Goal: Submit feedback/report problem: Submit feedback/report problem

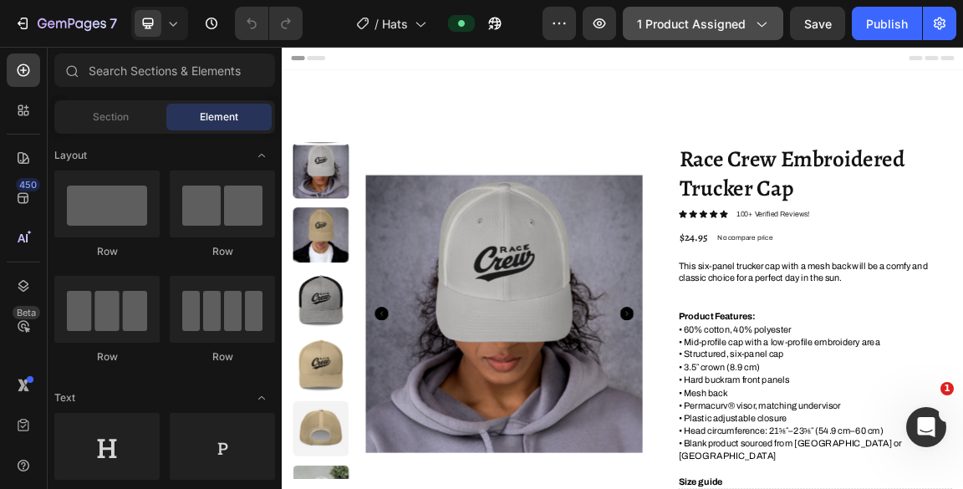
click at [753, 28] on div "1 product assigned" at bounding box center [703, 24] width 132 height 18
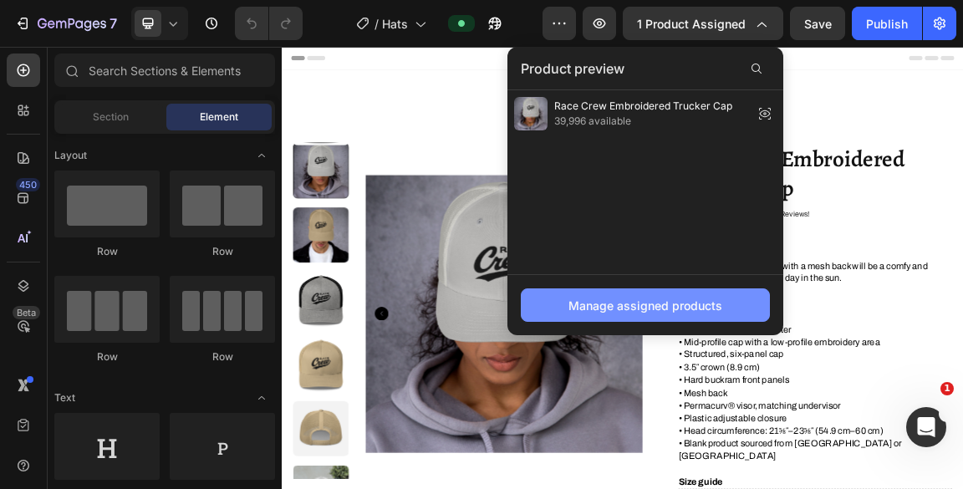
click at [683, 306] on div "Manage assigned products" at bounding box center [646, 306] width 154 height 18
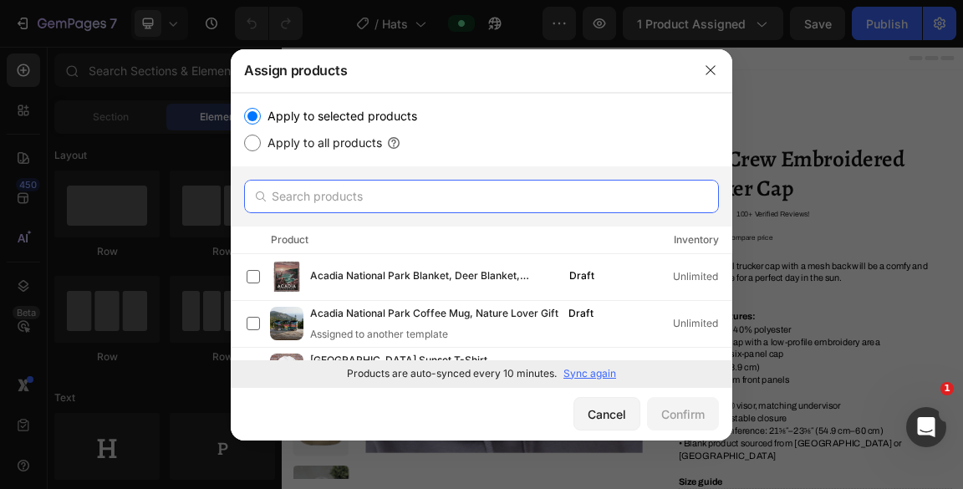
click at [469, 190] on input "text" at bounding box center [481, 196] width 475 height 33
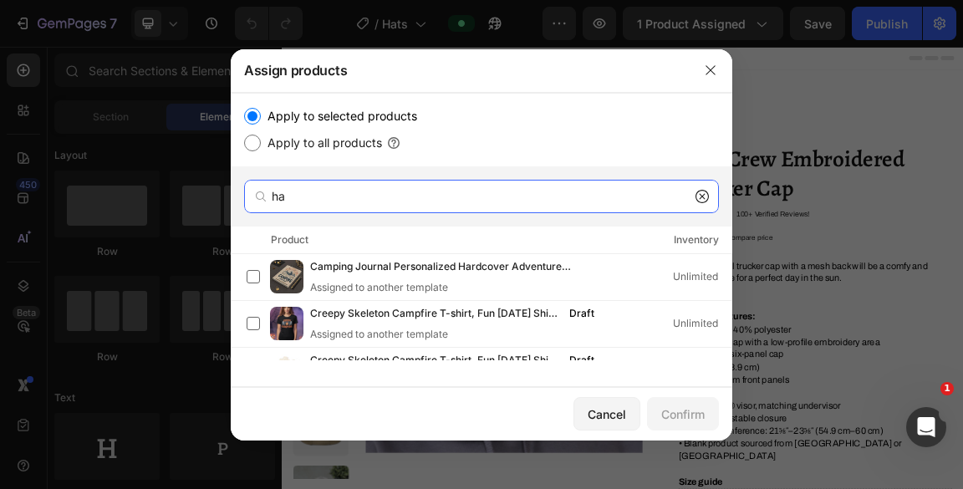
type input "h"
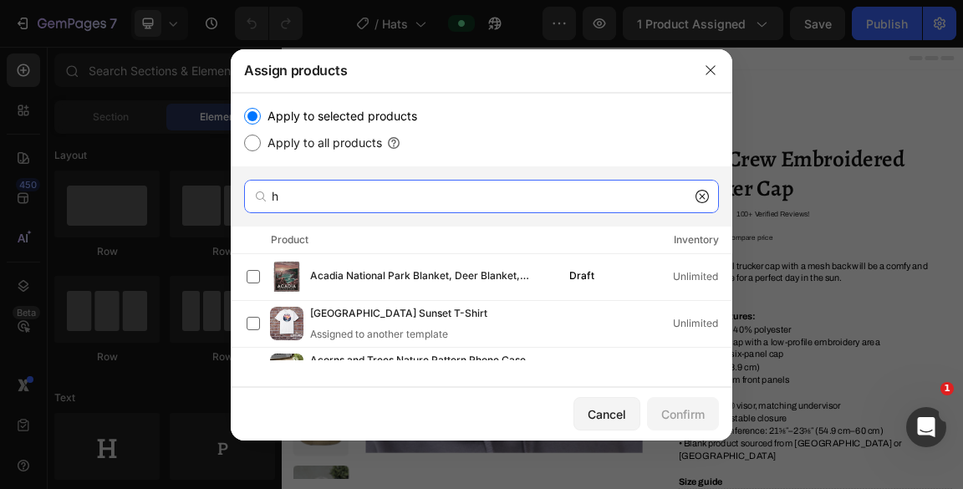
scroll to position [222, 0]
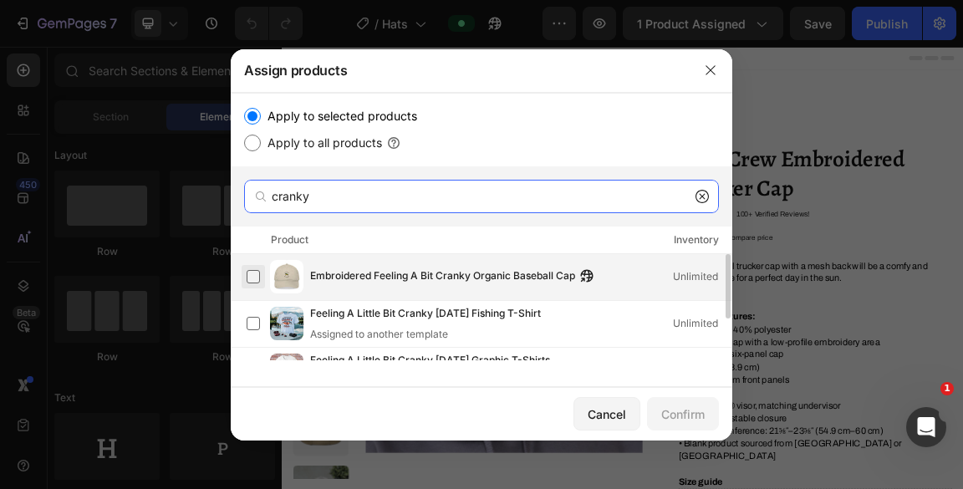
type input "cranky"
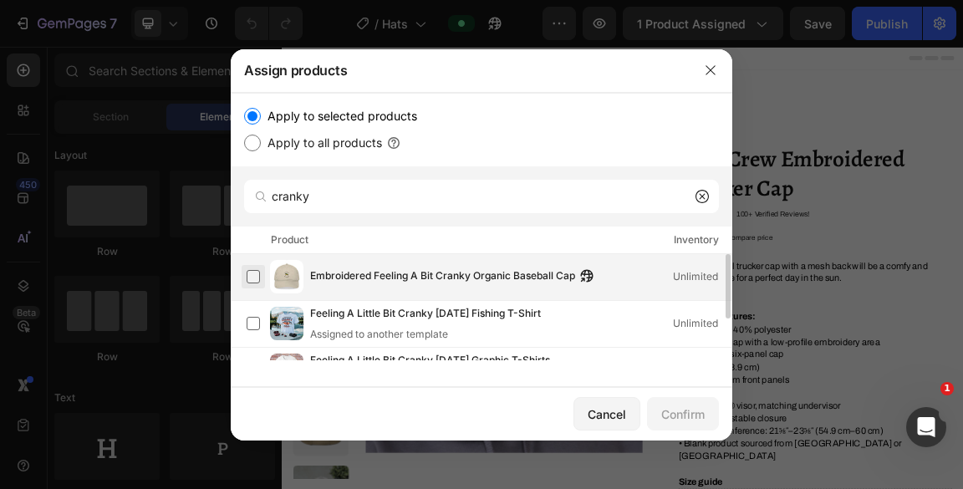
click at [251, 278] on label at bounding box center [253, 276] width 13 height 13
click at [674, 408] on div "Confirm" at bounding box center [682, 415] width 43 height 18
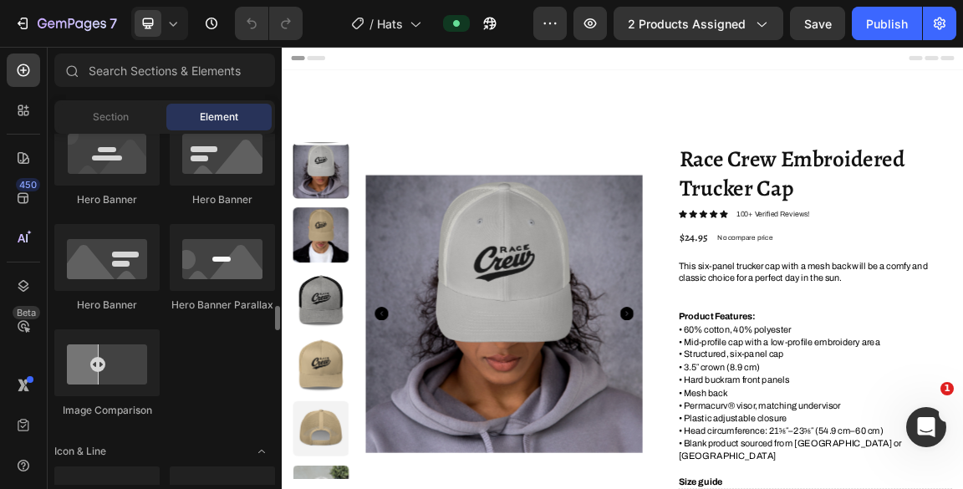
scroll to position [1002, 0]
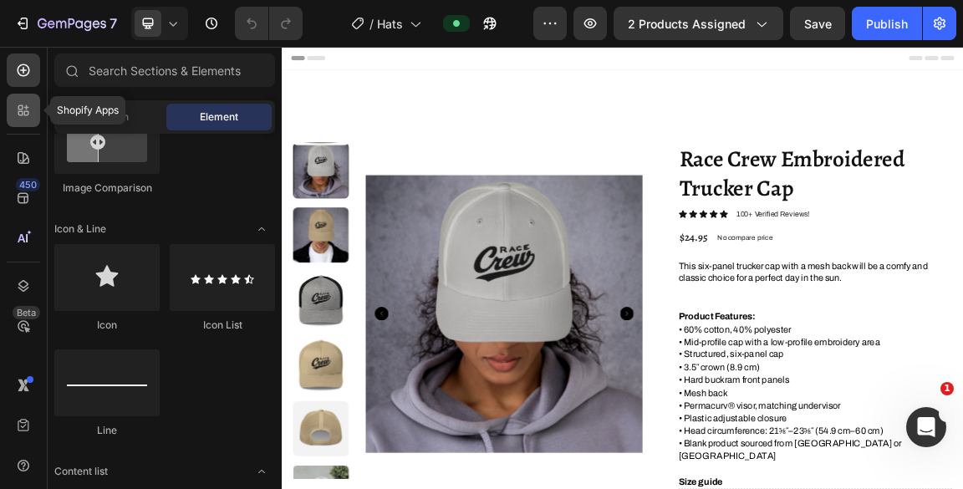
click at [24, 102] on icon at bounding box center [23, 110] width 17 height 17
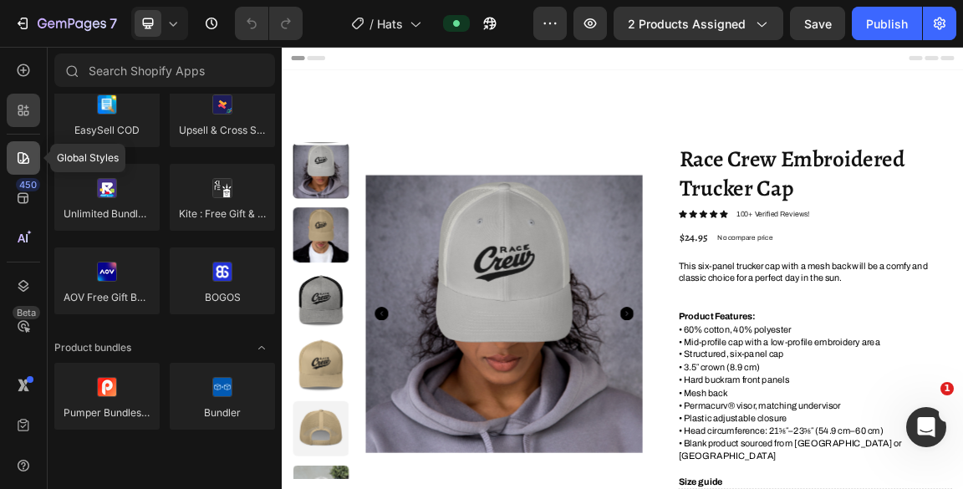
click at [20, 158] on icon at bounding box center [23, 158] width 17 height 17
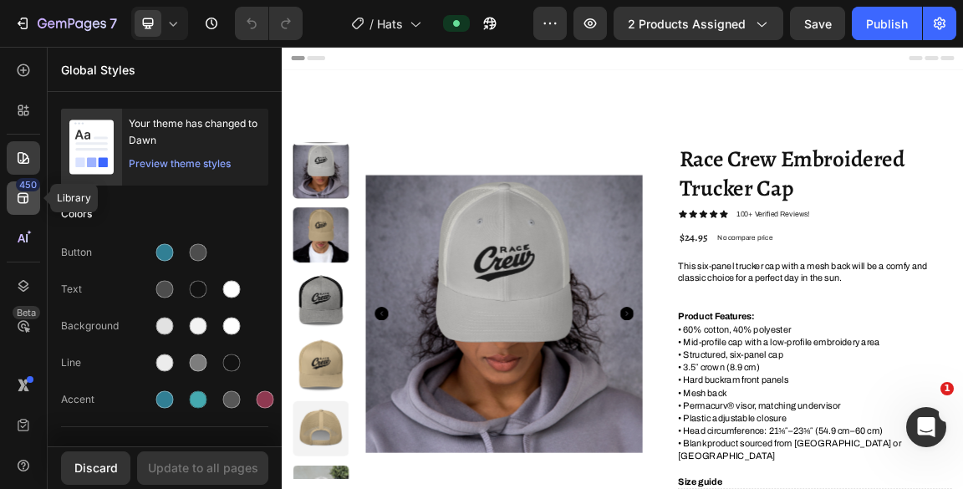
click at [28, 194] on icon at bounding box center [23, 198] width 17 height 17
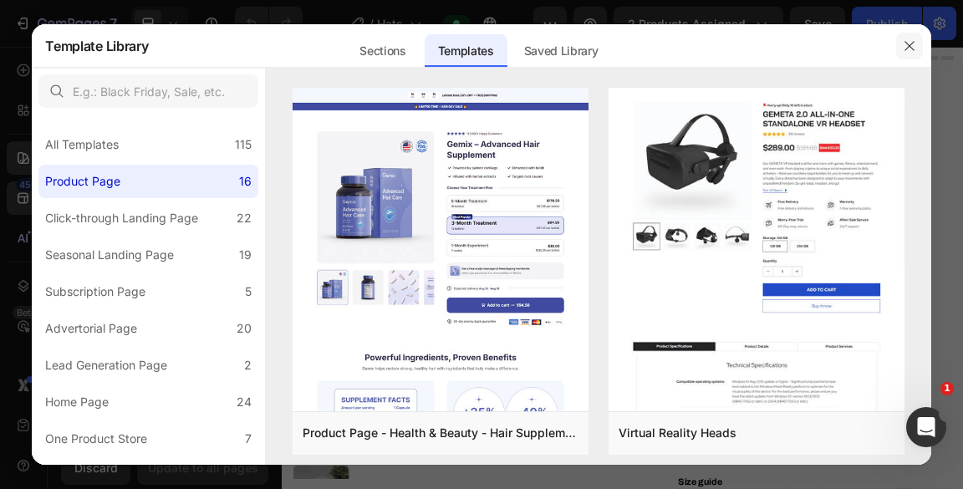
click at [910, 43] on icon "button" at bounding box center [909, 45] width 13 height 13
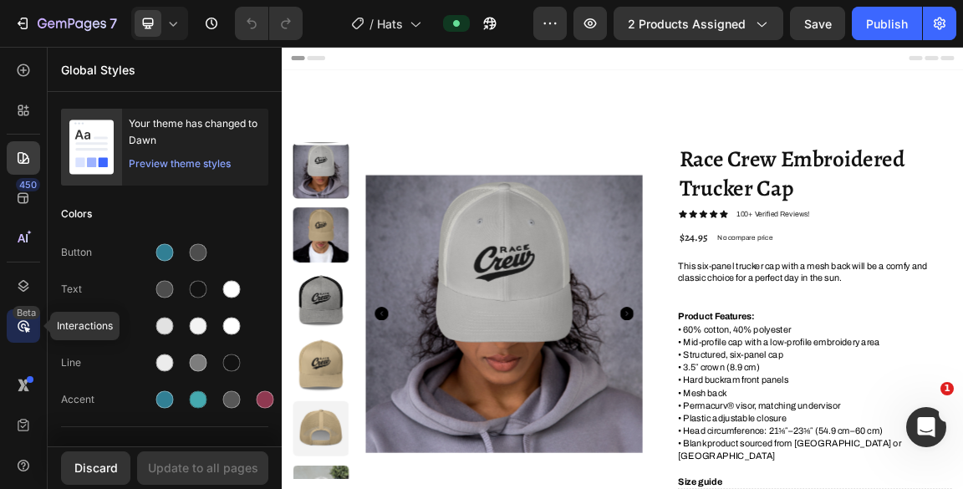
click at [18, 324] on icon at bounding box center [23, 326] width 17 height 17
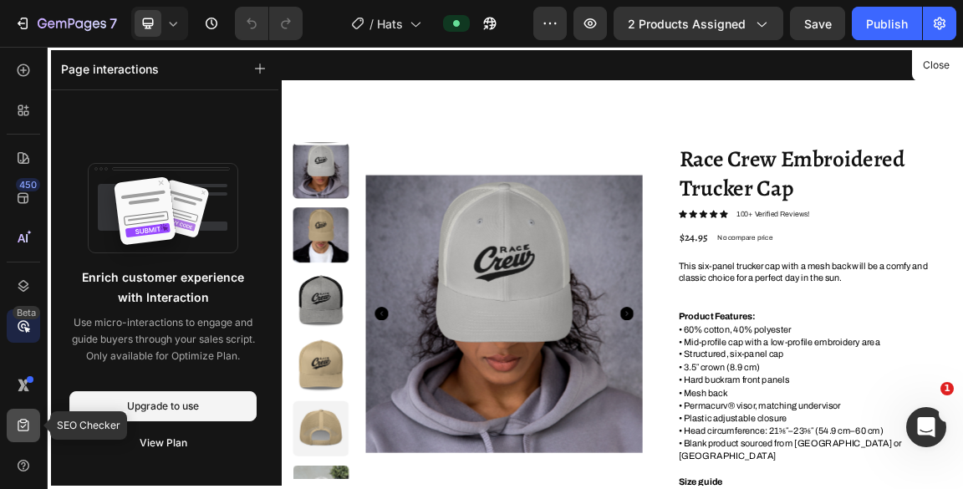
click at [27, 417] on icon at bounding box center [23, 425] width 17 height 17
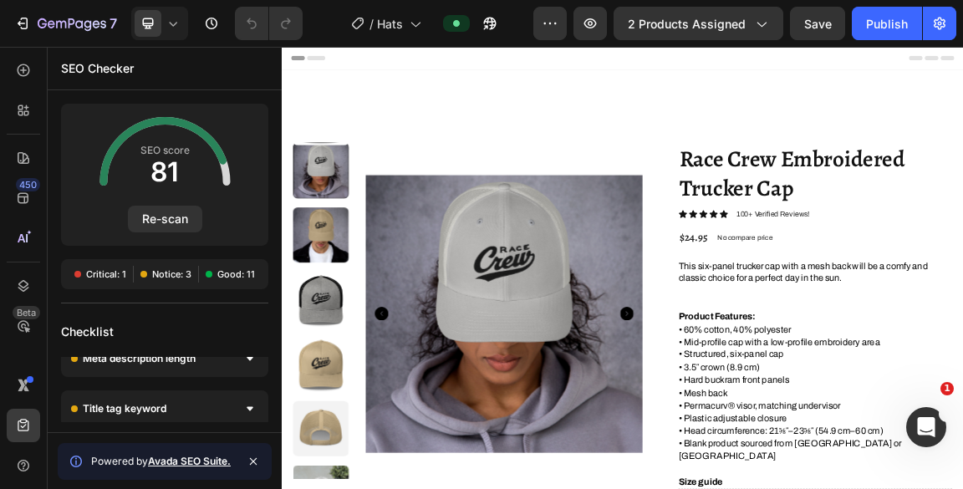
scroll to position [5, 0]
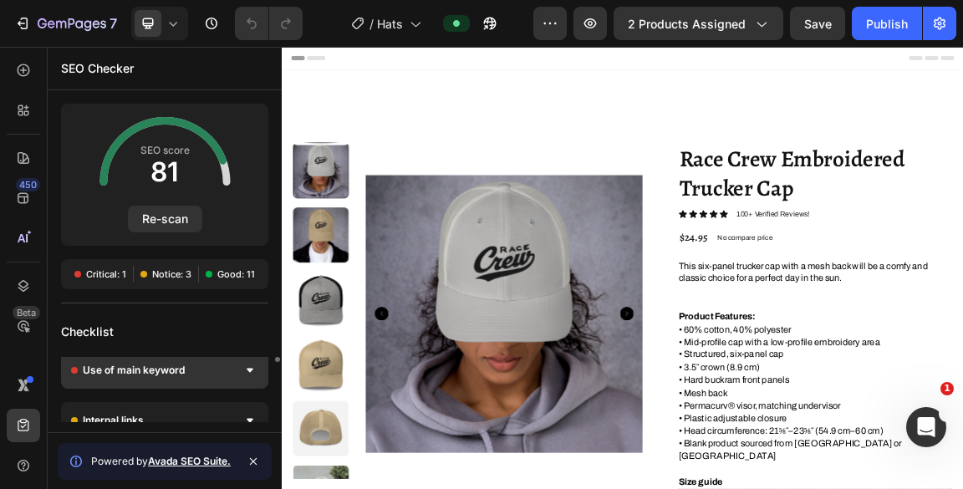
click at [247, 372] on div at bounding box center [250, 370] width 17 height 17
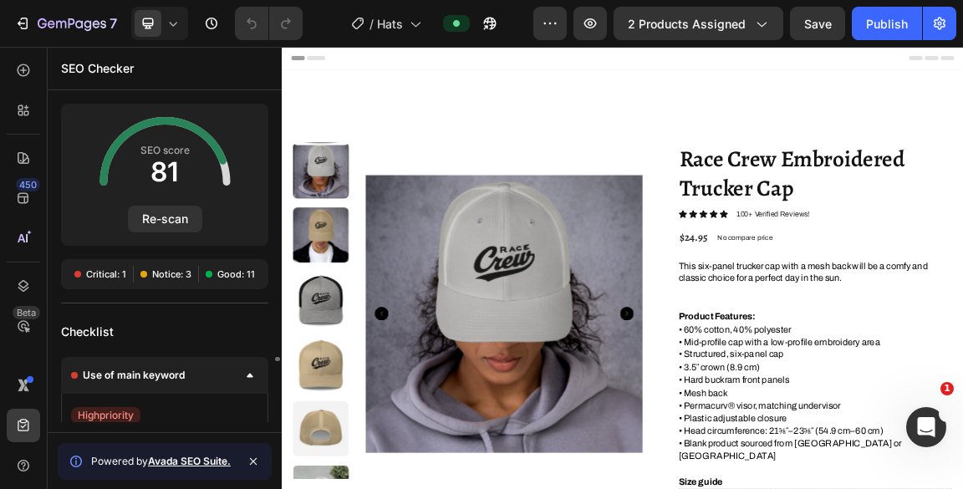
scroll to position [111, 0]
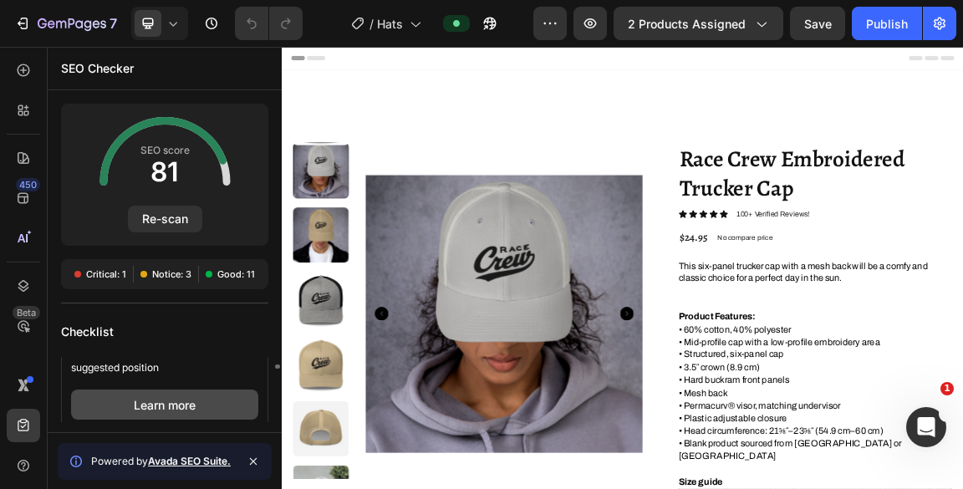
click at [176, 406] on button "Learn more" at bounding box center [164, 405] width 187 height 30
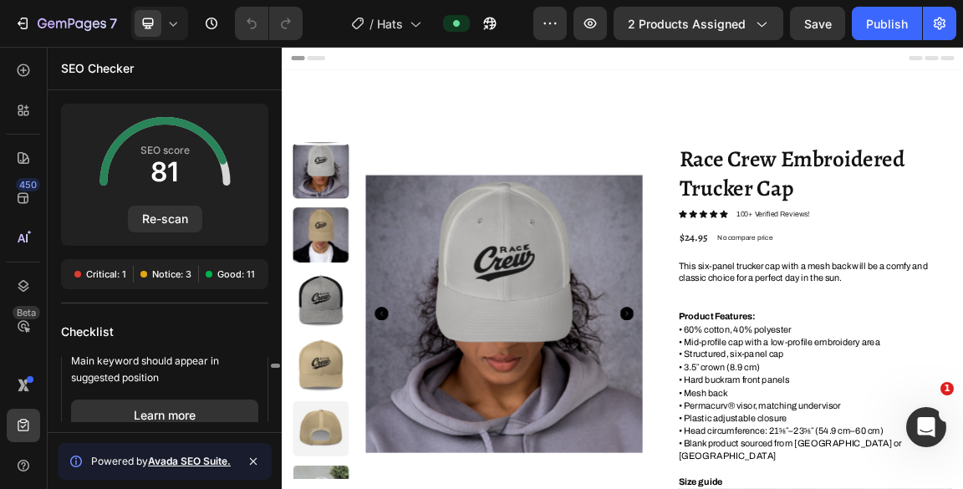
scroll to position [79, 0]
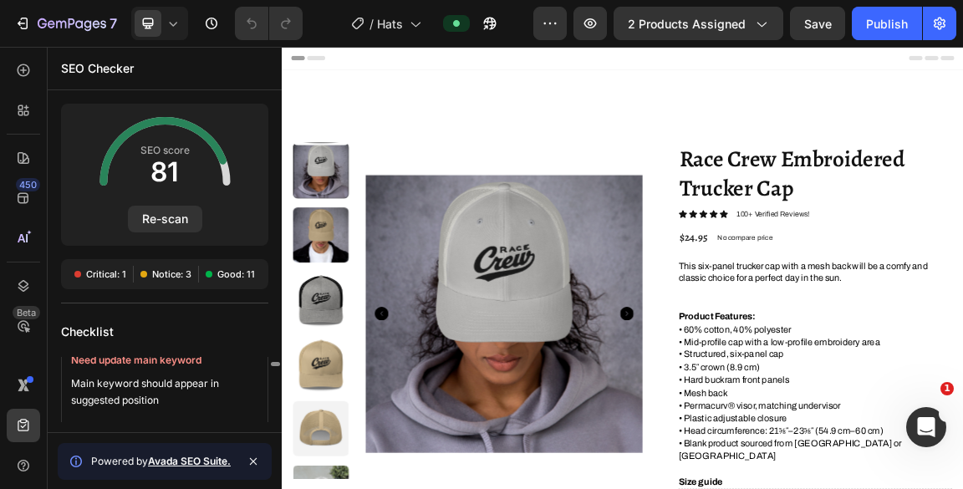
click at [278, 365] on div at bounding box center [275, 389] width 13 height 65
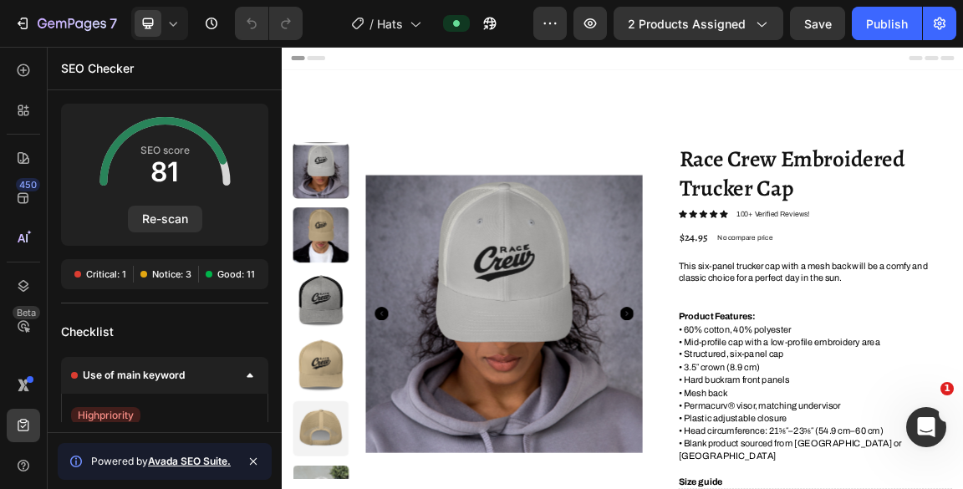
click at [254, 457] on icon at bounding box center [253, 461] width 13 height 13
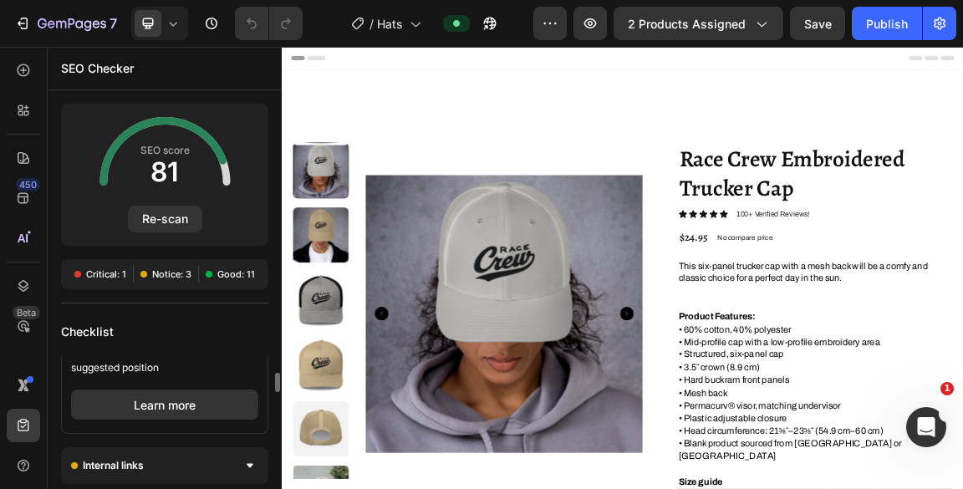
scroll to position [222, 0]
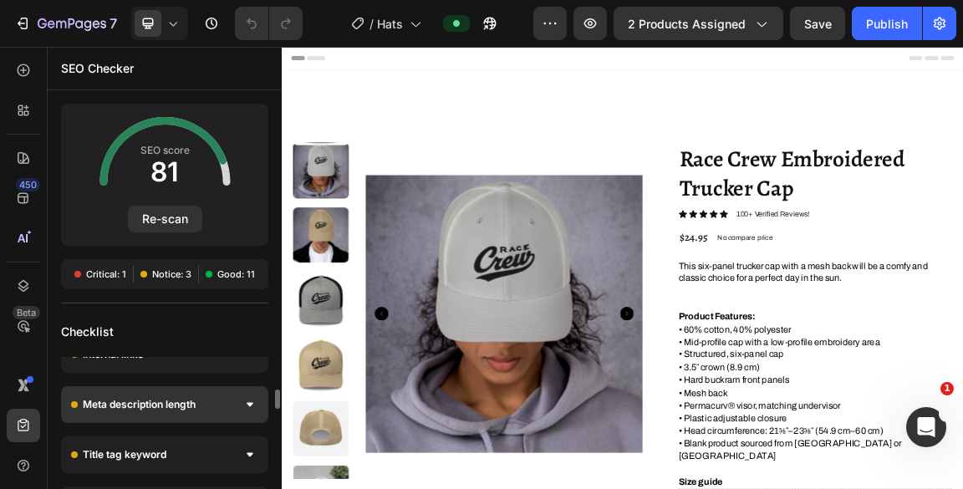
click at [254, 401] on div at bounding box center [250, 404] width 17 height 17
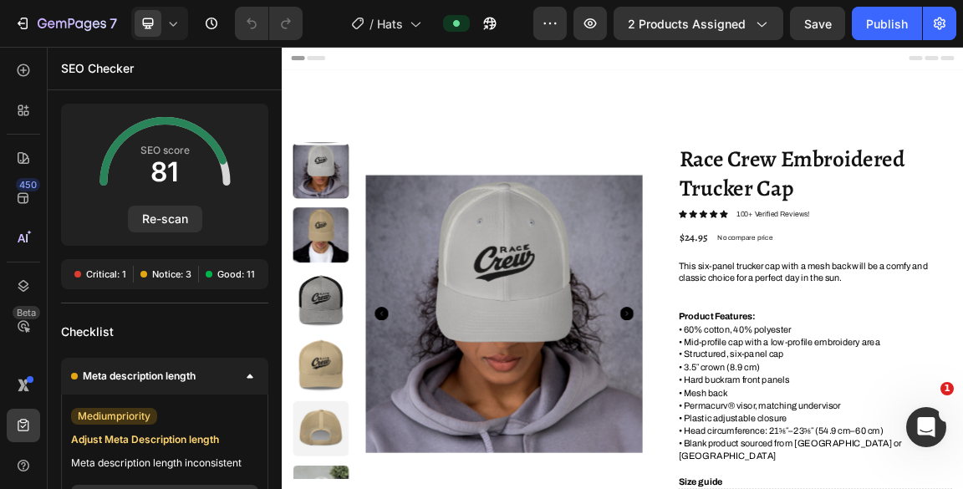
scroll to position [383, 0]
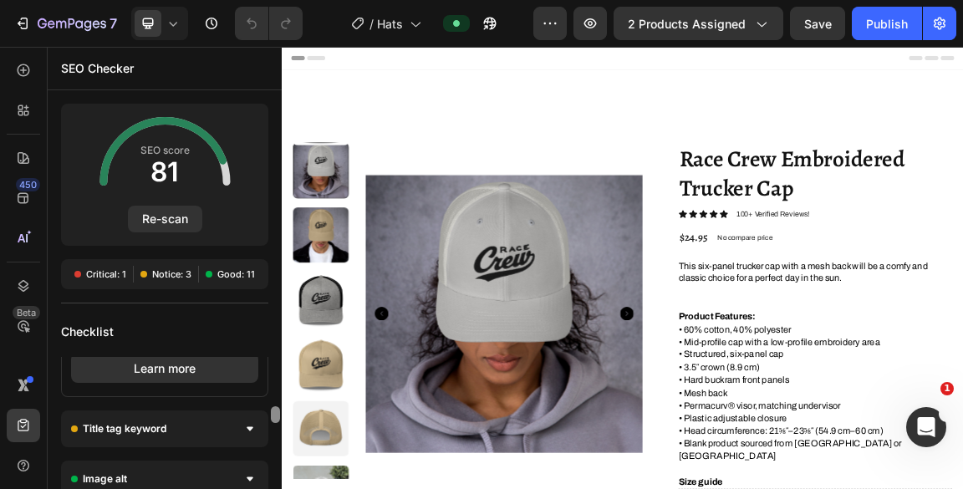
click at [279, 400] on div at bounding box center [275, 423] width 13 height 132
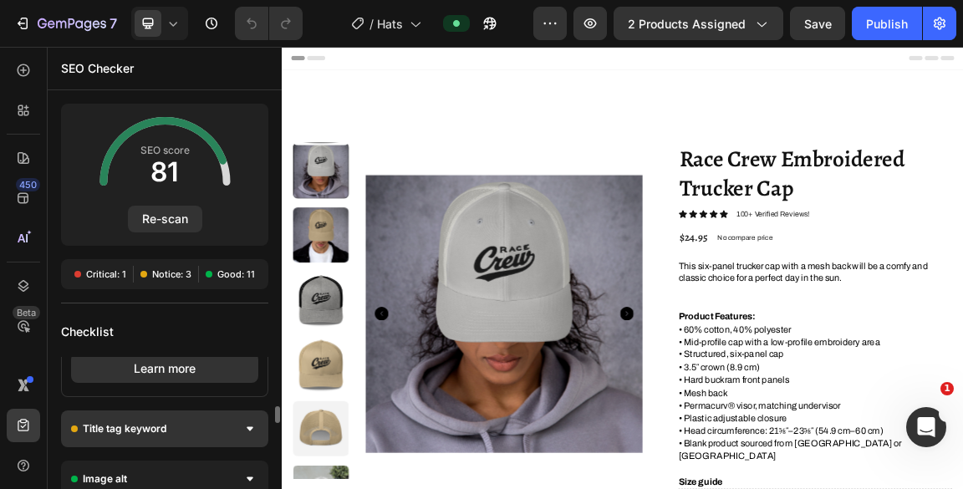
click at [251, 426] on icon at bounding box center [250, 428] width 7 height 5
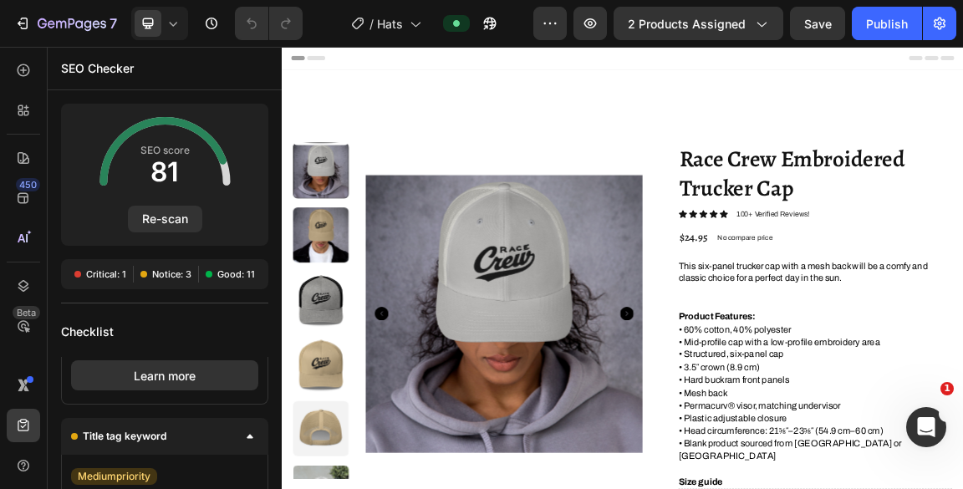
scroll to position [0, 0]
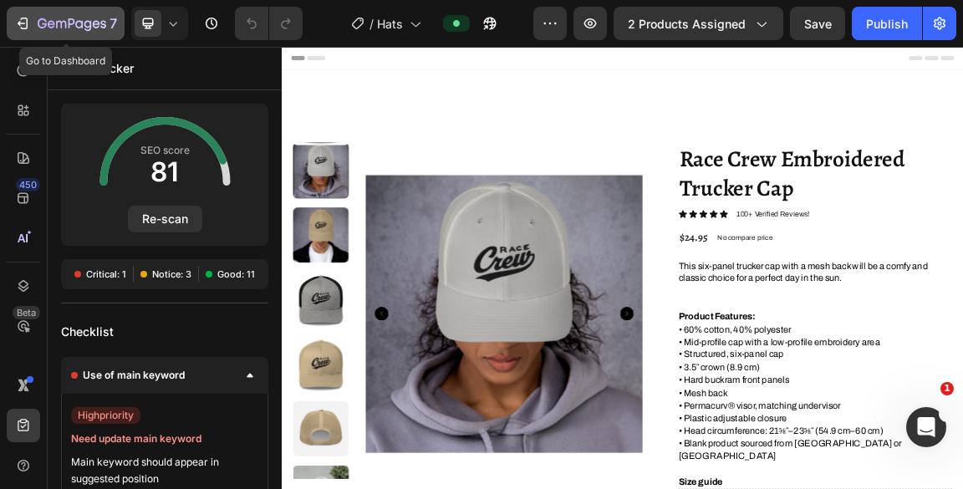
click at [17, 23] on icon "button" at bounding box center [22, 23] width 17 height 17
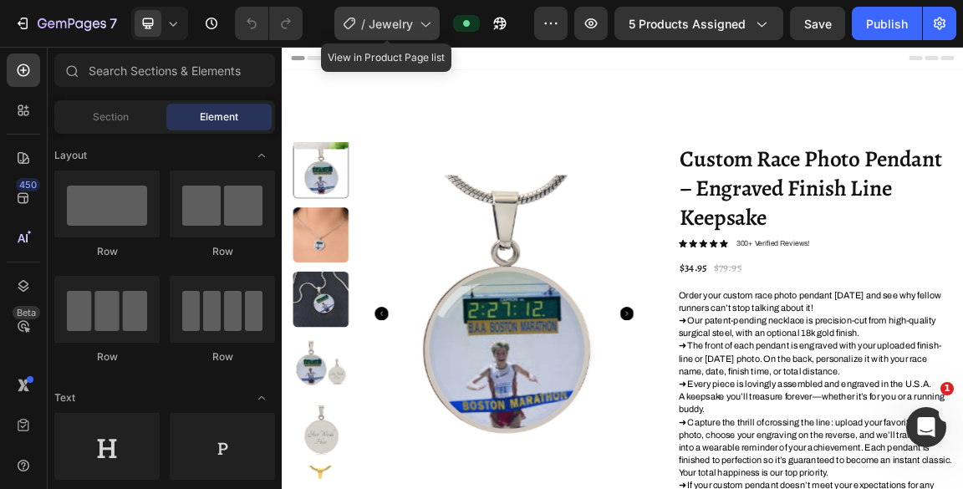
click at [427, 25] on icon at bounding box center [425, 25] width 9 height 5
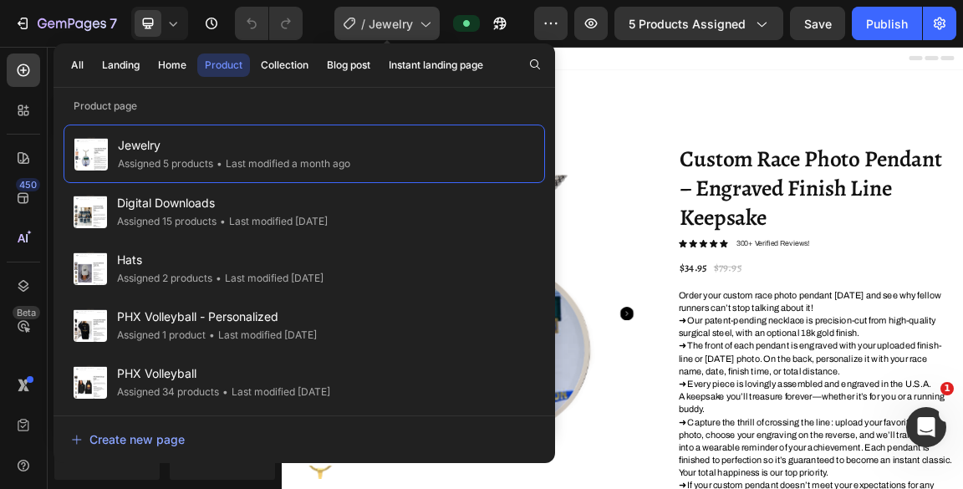
click at [427, 25] on icon at bounding box center [425, 25] width 9 height 5
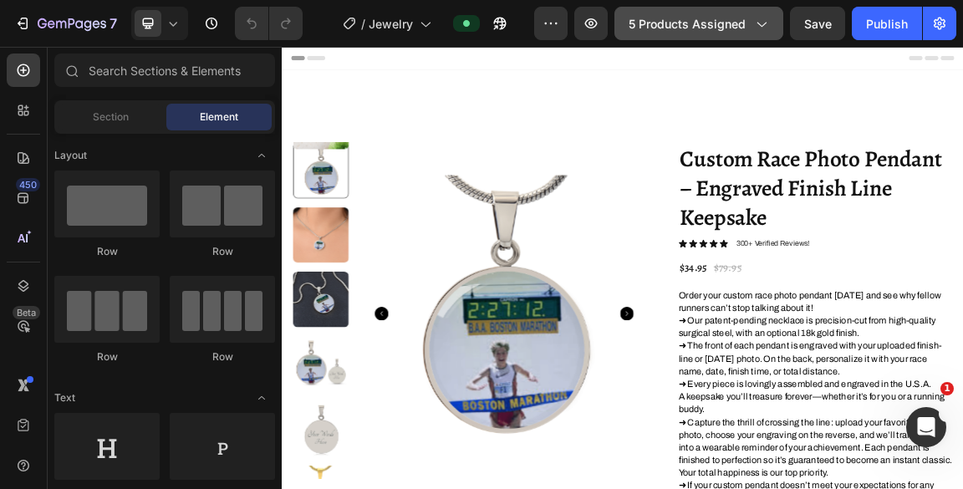
click at [763, 22] on icon "button" at bounding box center [761, 23] width 17 height 17
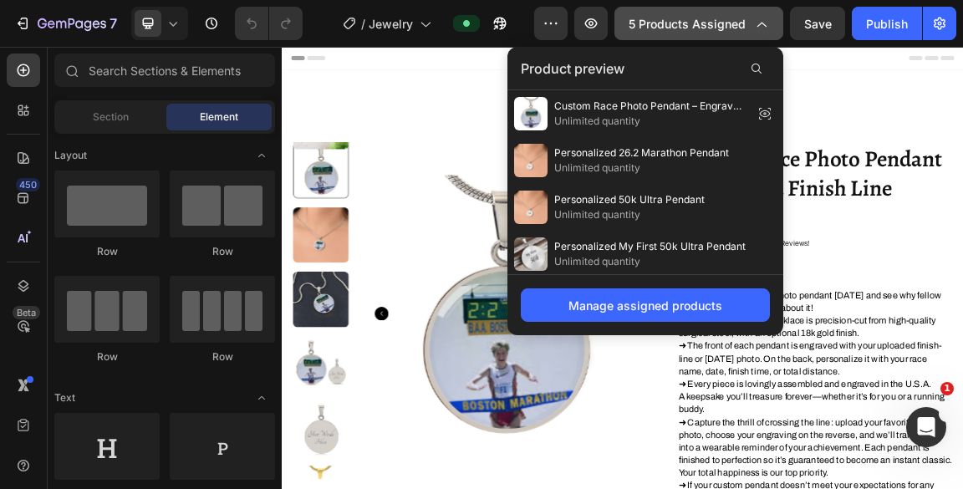
click at [763, 23] on icon "button" at bounding box center [762, 25] width 9 height 5
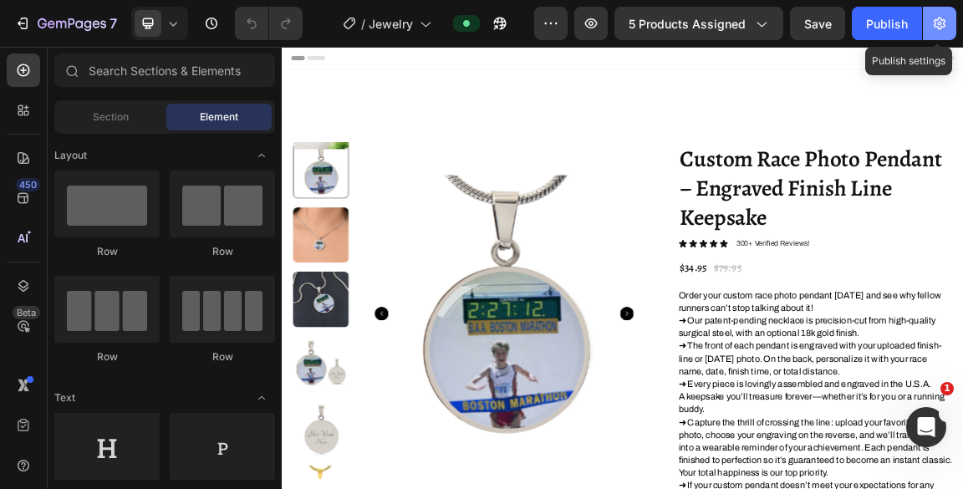
click at [936, 23] on icon "button" at bounding box center [939, 23] width 17 height 17
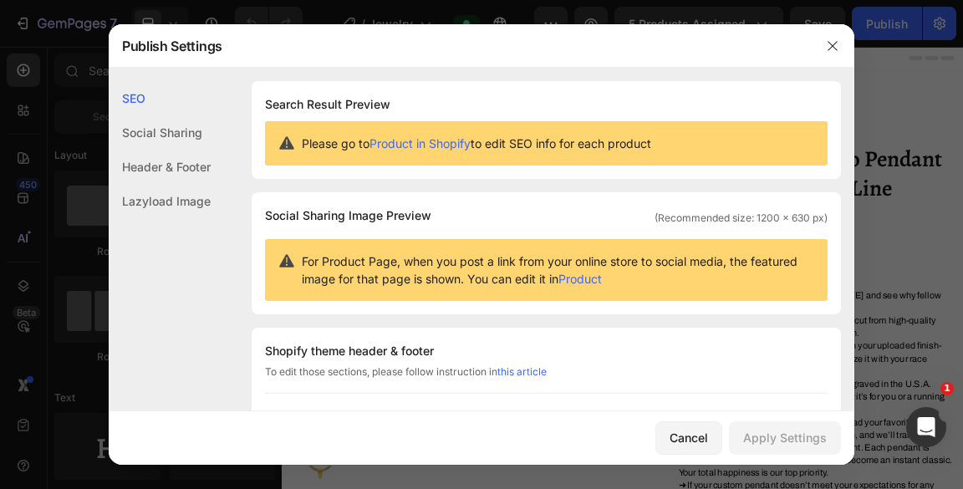
click at [440, 141] on link "Product in Shopify" at bounding box center [420, 143] width 101 height 14
click at [928, 420] on icon "Open Intercom Messenger" at bounding box center [925, 425] width 28 height 28
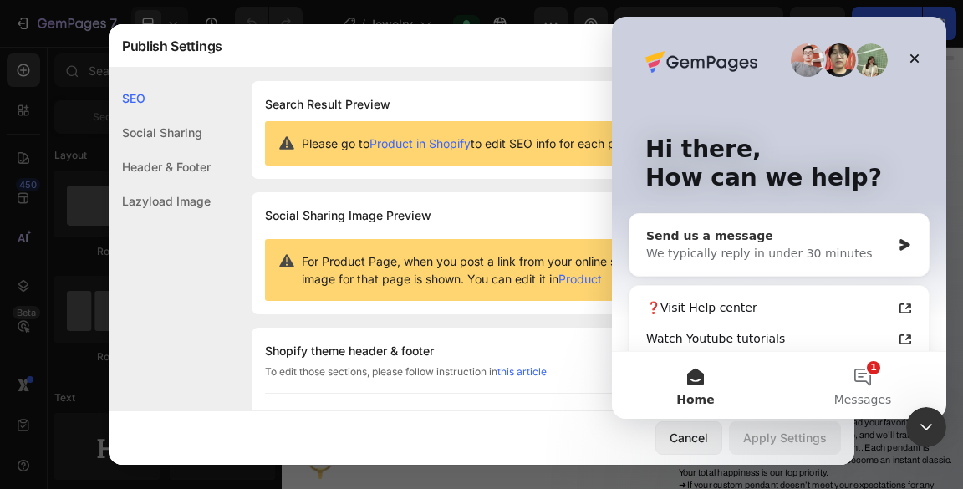
click at [903, 241] on icon "Intercom messenger" at bounding box center [905, 244] width 14 height 13
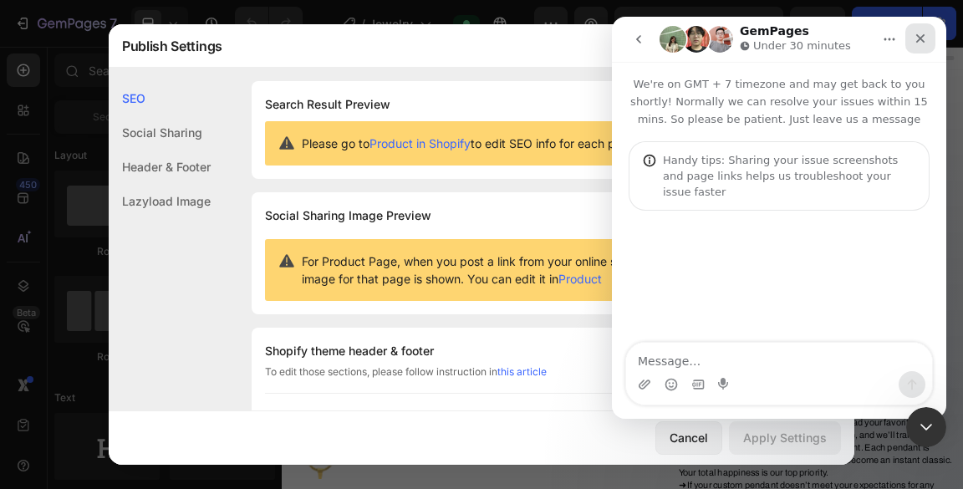
click at [915, 36] on icon "Close" at bounding box center [920, 38] width 13 height 13
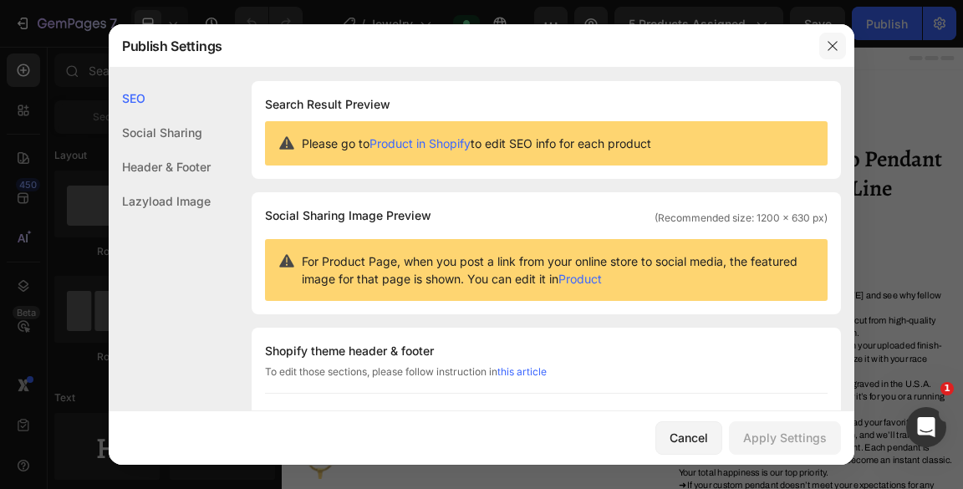
click at [828, 42] on icon "button" at bounding box center [832, 45] width 13 height 13
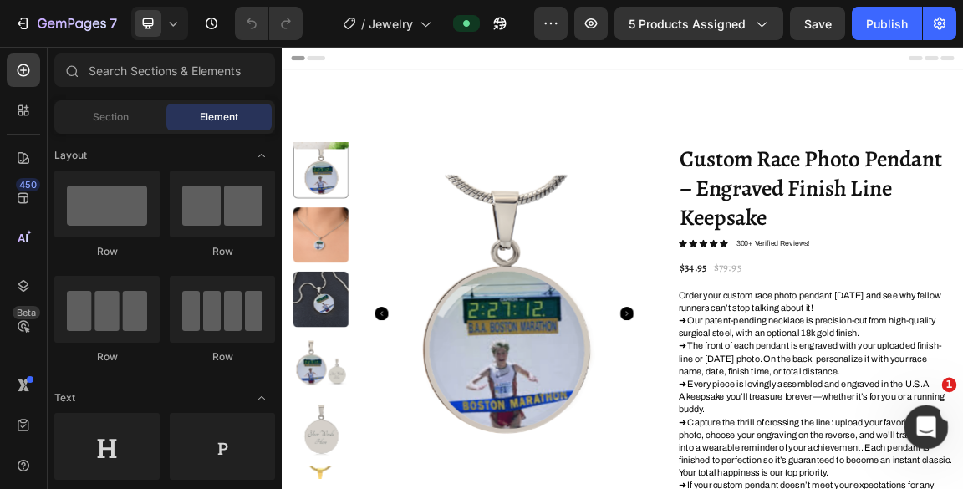
click at [926, 414] on icon "Open Intercom Messenger" at bounding box center [925, 425] width 28 height 28
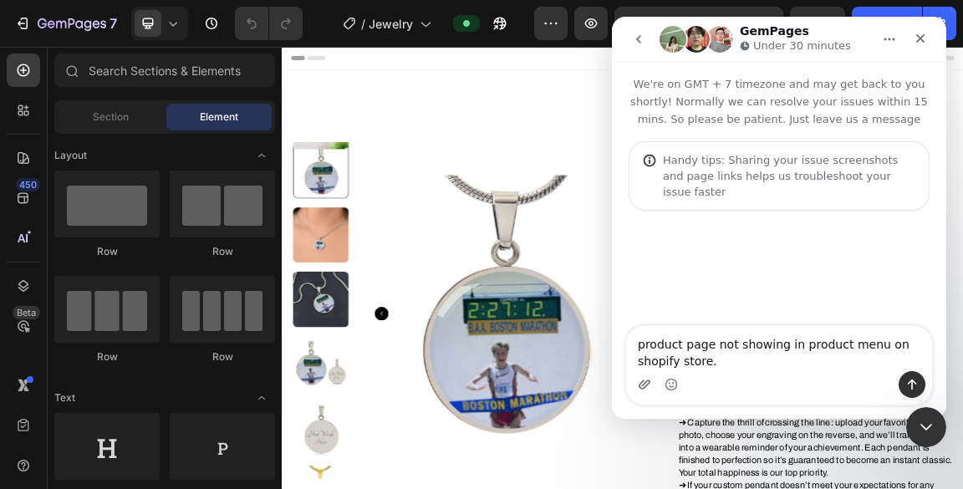
type textarea "product page not showing in product menu on shopify store."
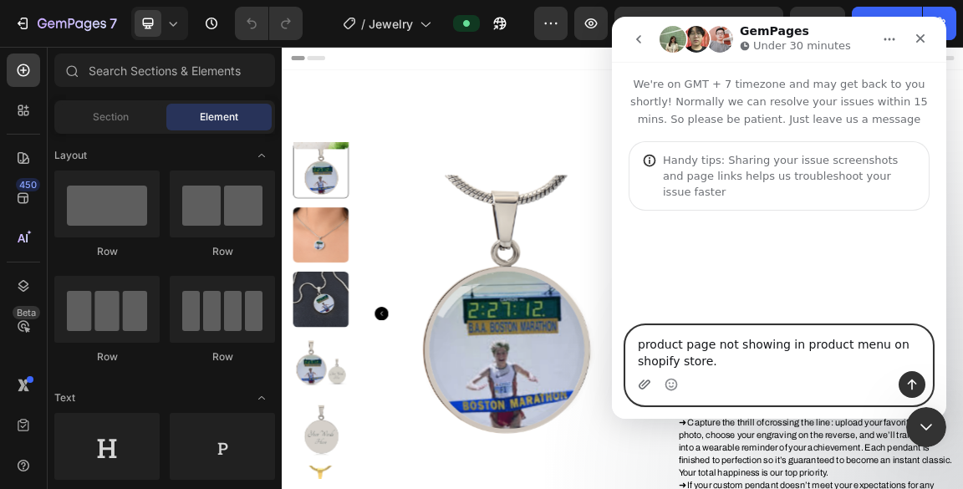
click at [638, 380] on icon "Upload attachment" at bounding box center [644, 384] width 13 height 13
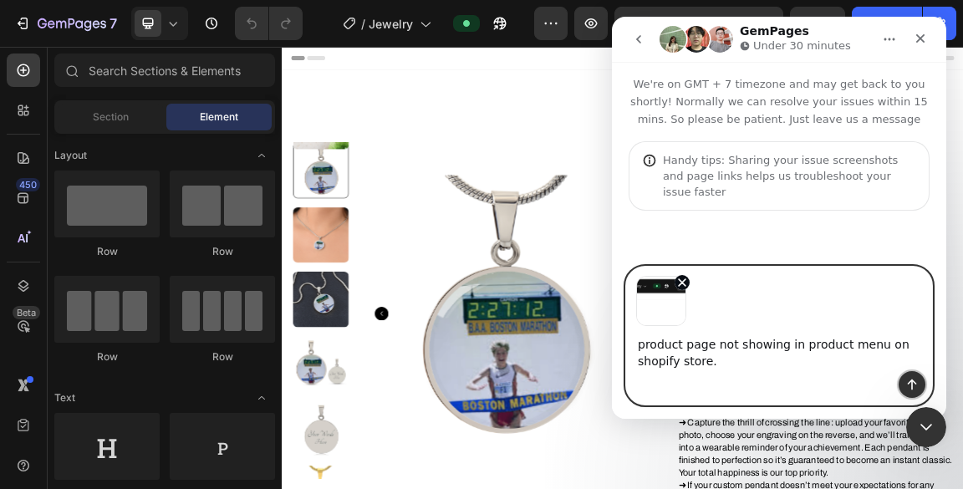
click at [910, 377] on button "Send a message…" at bounding box center [912, 384] width 27 height 27
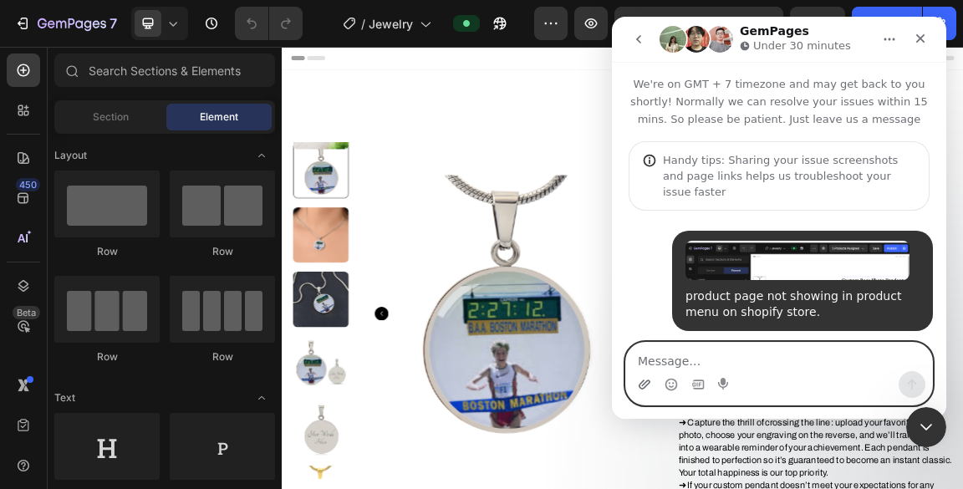
click at [643, 382] on icon "Upload attachment" at bounding box center [644, 384] width 13 height 13
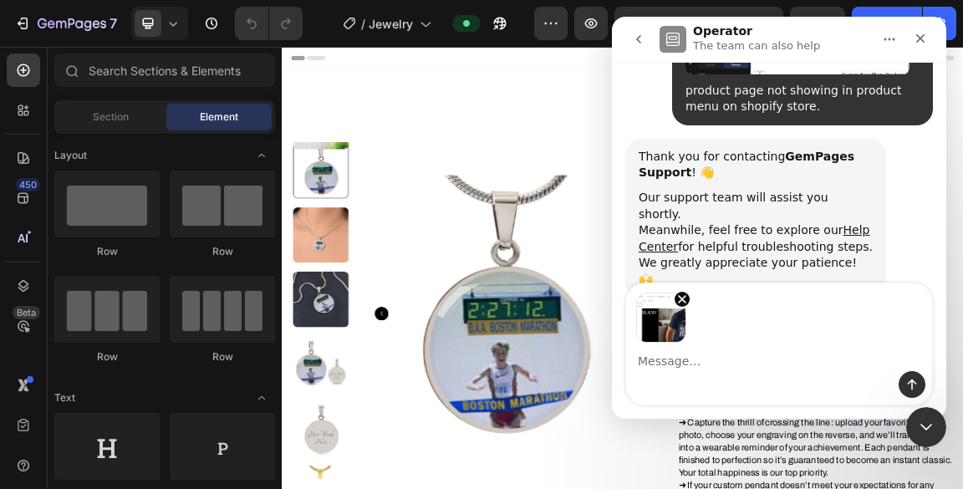
scroll to position [206, 0]
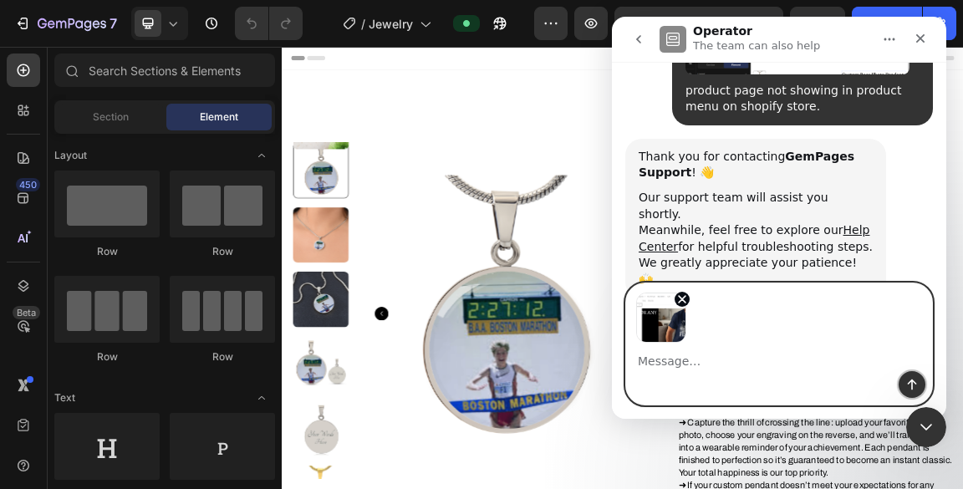
click at [906, 376] on button "Send a message…" at bounding box center [912, 384] width 27 height 27
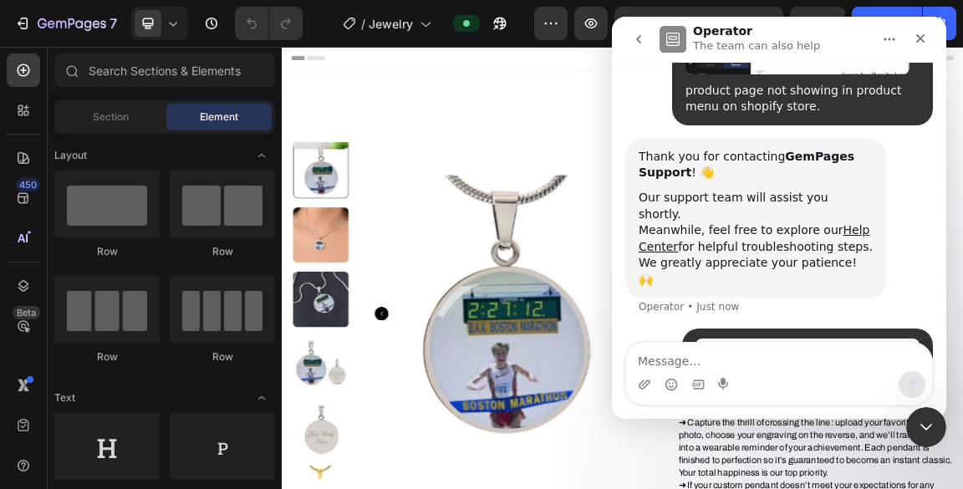
scroll to position [263, 0]
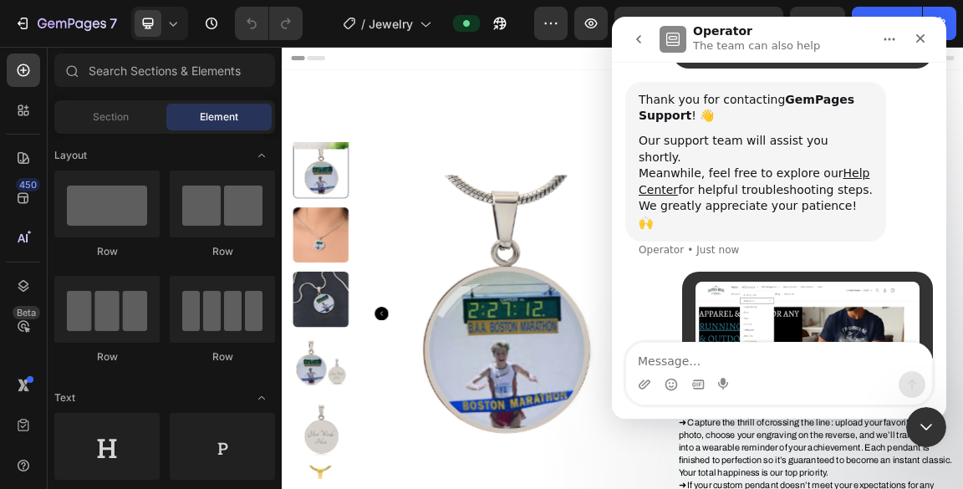
click at [644, 38] on icon "go back" at bounding box center [638, 39] width 13 height 13
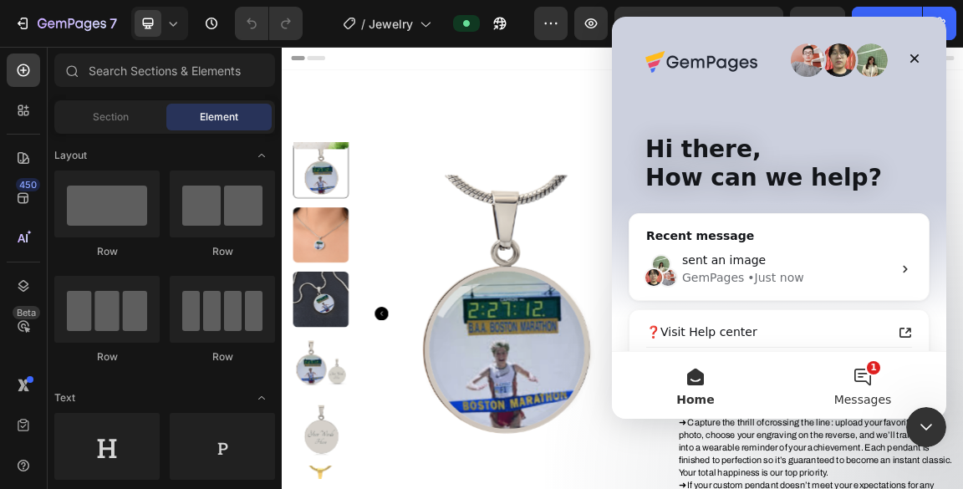
click at [889, 378] on button "1 Messages" at bounding box center [862, 385] width 167 height 67
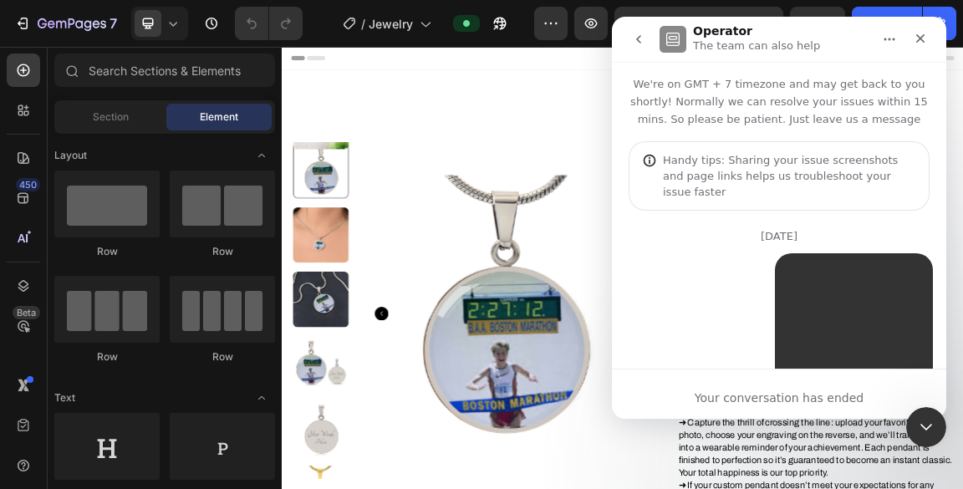
scroll to position [174, 0]
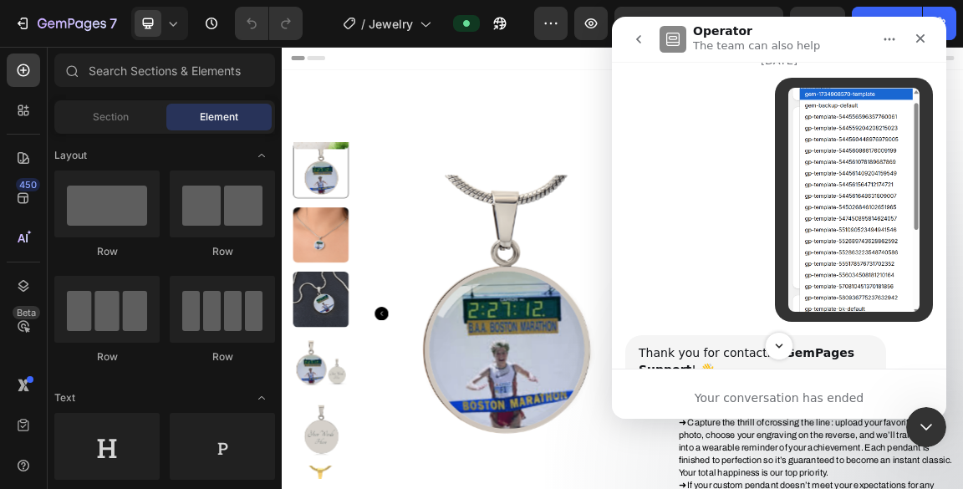
click at [643, 43] on icon "go back" at bounding box center [638, 39] width 13 height 13
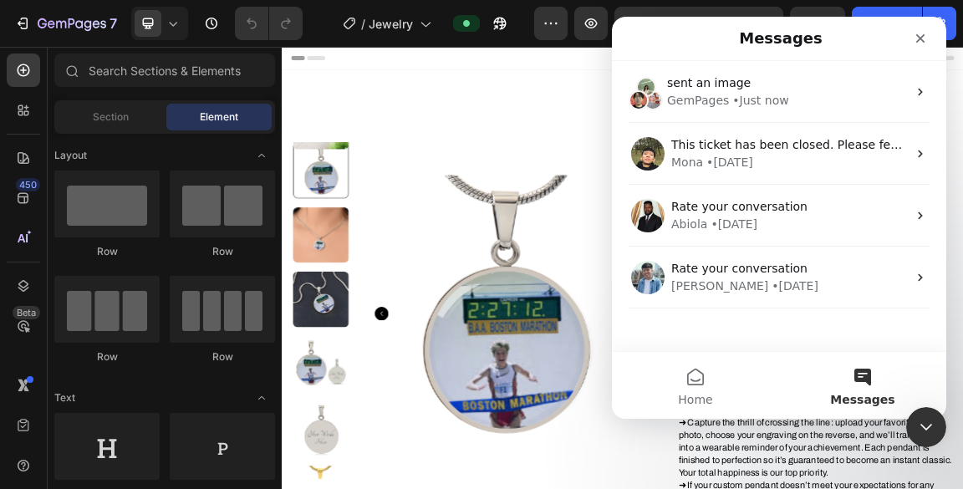
scroll to position [0, 0]
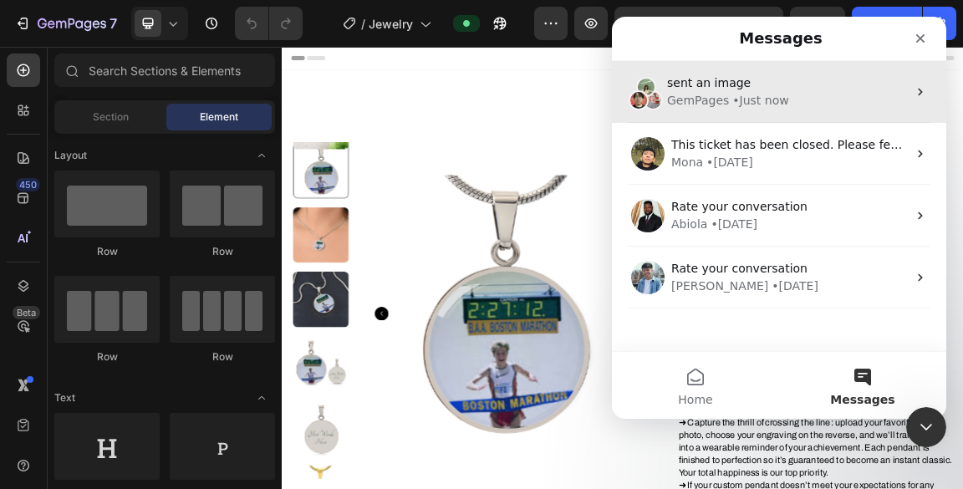
click at [861, 87] on div "sent an image" at bounding box center [787, 83] width 240 height 18
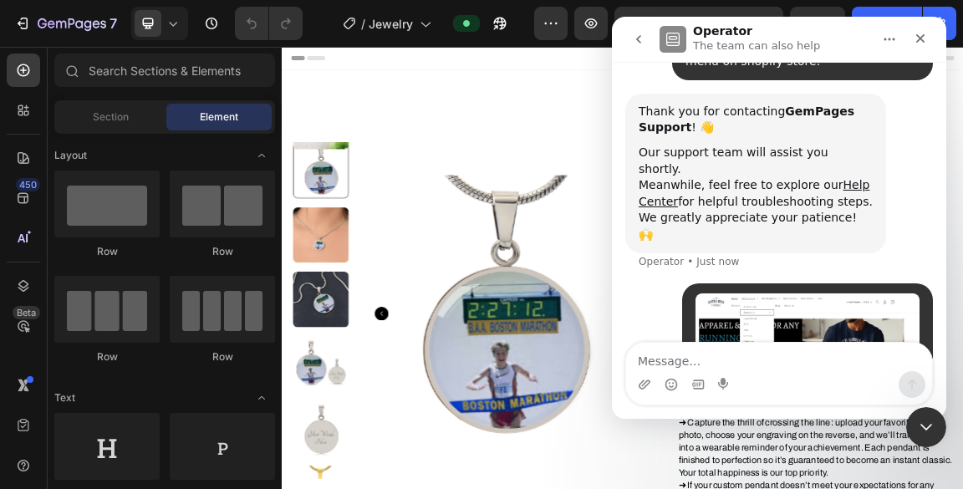
scroll to position [263, 0]
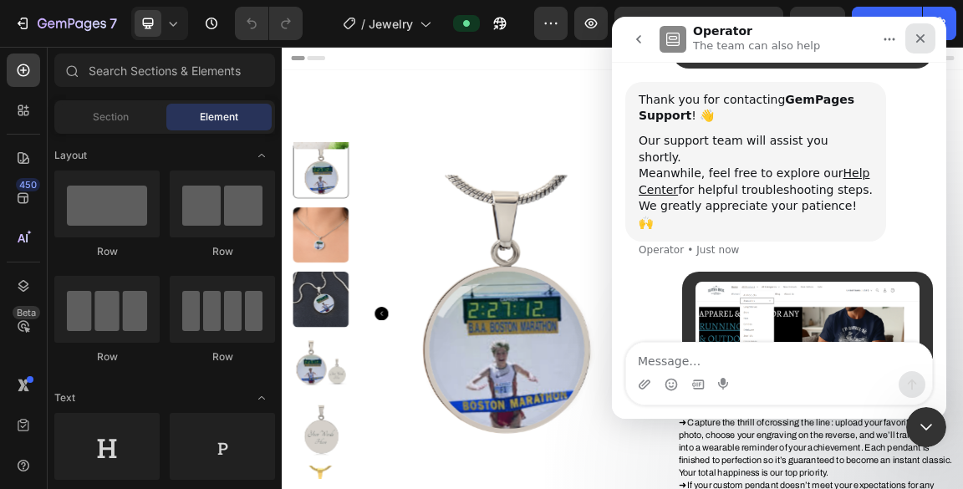
click at [920, 40] on icon "Close" at bounding box center [920, 38] width 9 height 9
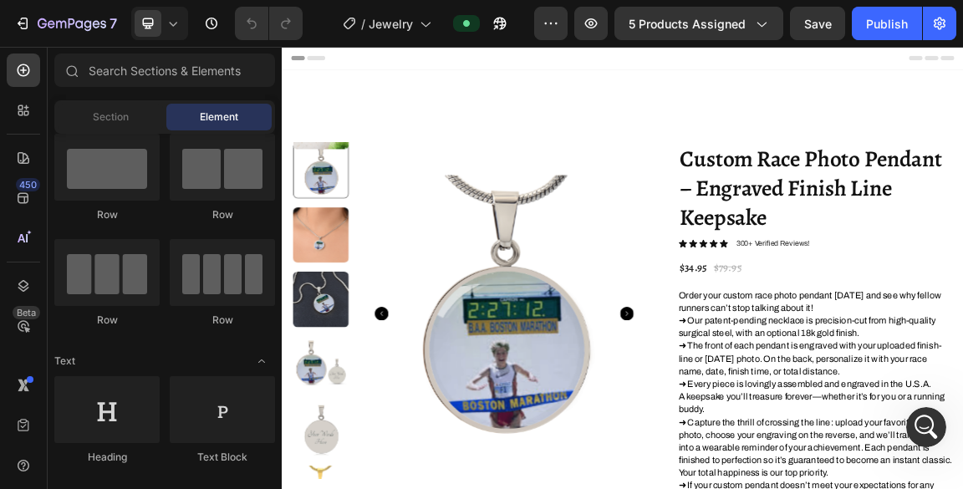
scroll to position [0, 0]
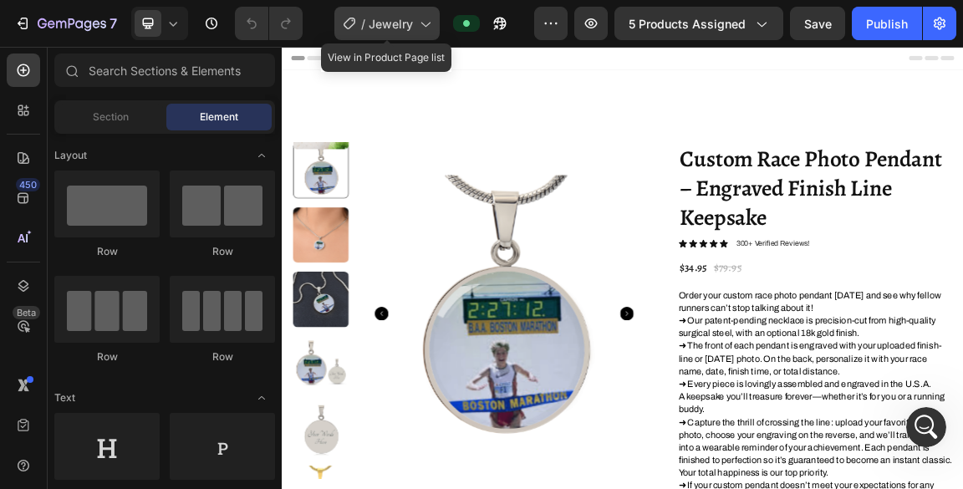
click at [426, 25] on icon at bounding box center [424, 23] width 17 height 17
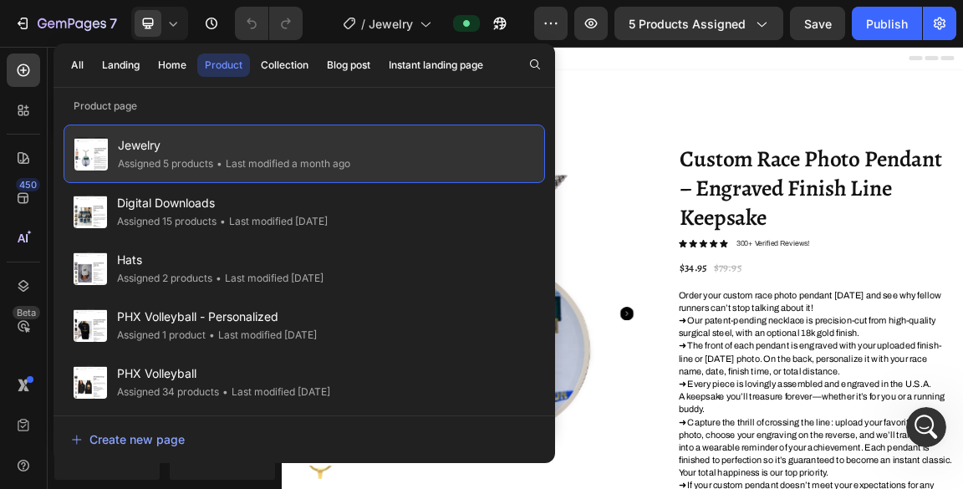
click at [430, 164] on div "Jewelry Assigned 5 products • Last modified a month ago" at bounding box center [305, 154] width 482 height 59
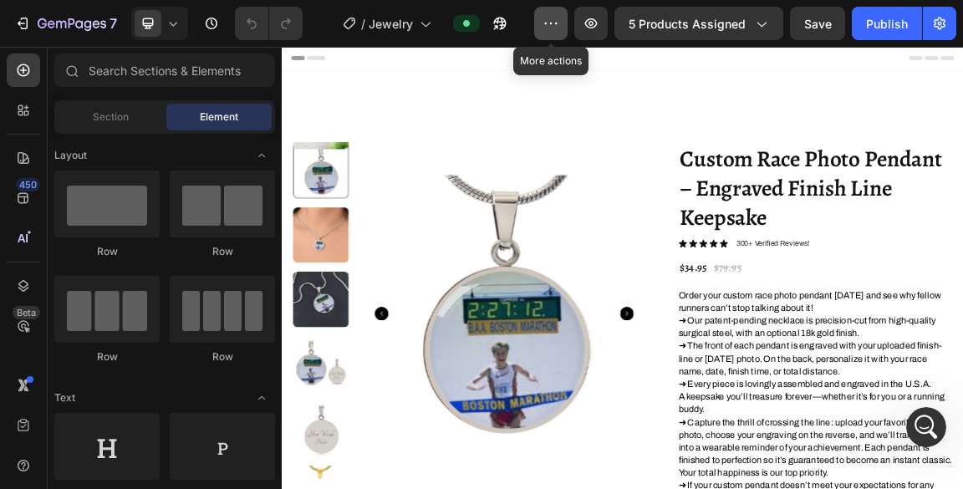
click at [543, 25] on button "button" at bounding box center [550, 23] width 33 height 33
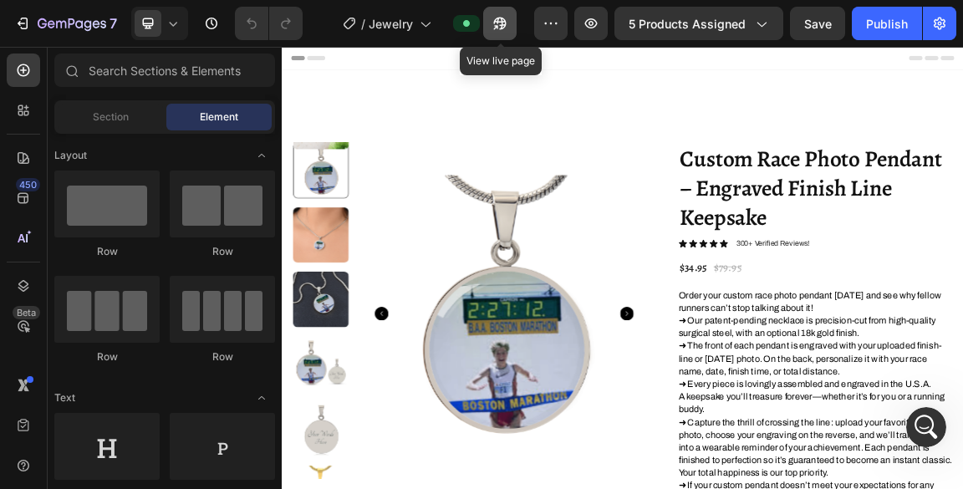
click at [498, 23] on icon "button" at bounding box center [500, 23] width 17 height 17
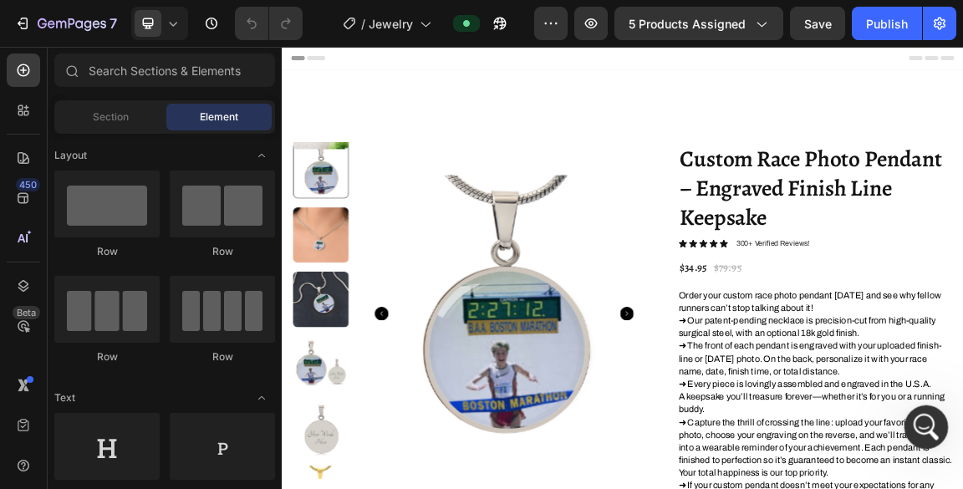
click at [923, 422] on icon "Open Intercom Messenger" at bounding box center [925, 425] width 28 height 28
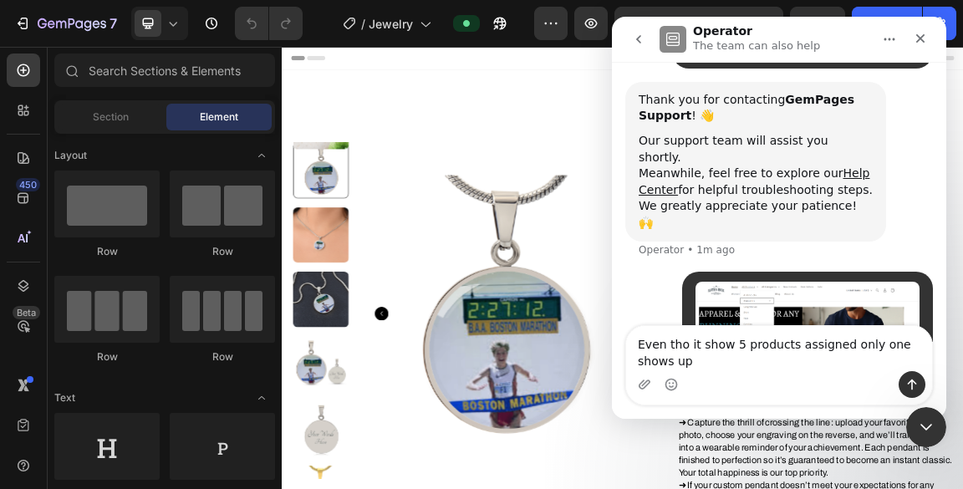
scroll to position [279, 0]
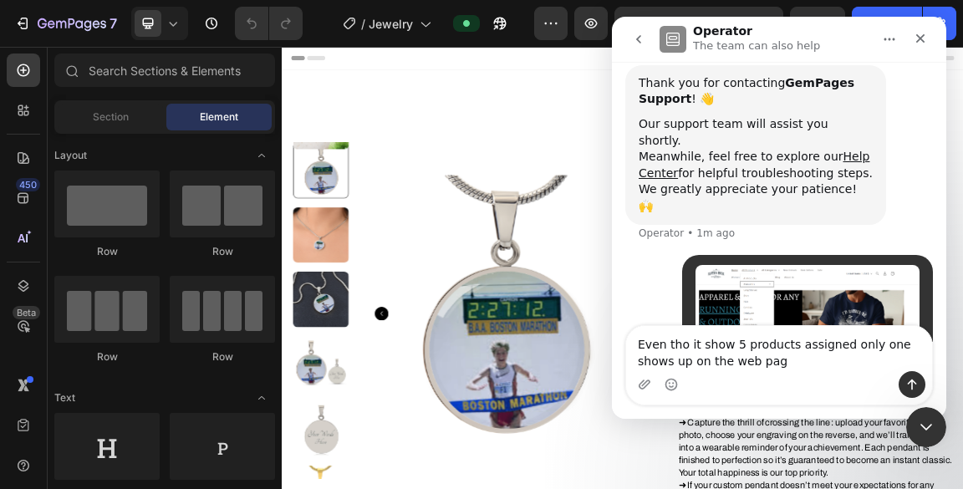
type textarea "Even tho it show 5 products assigned only one shows up on the web page"
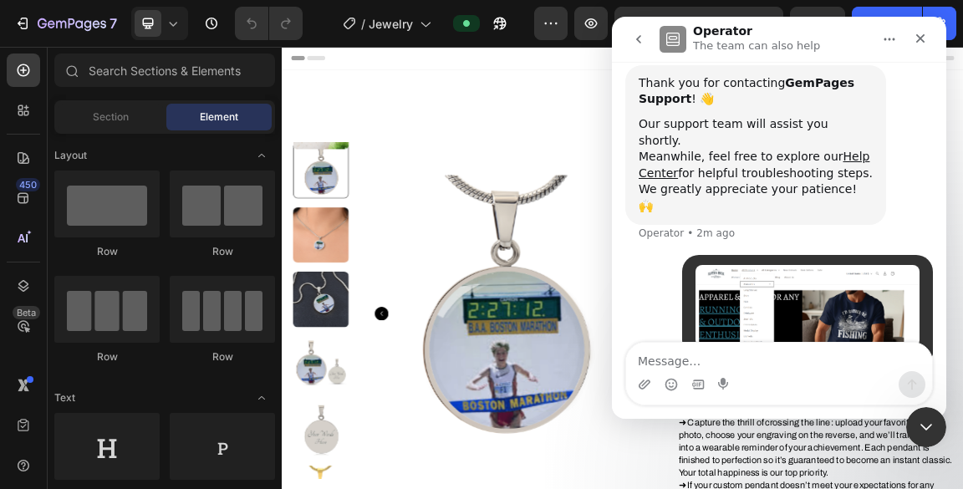
scroll to position [318, 0]
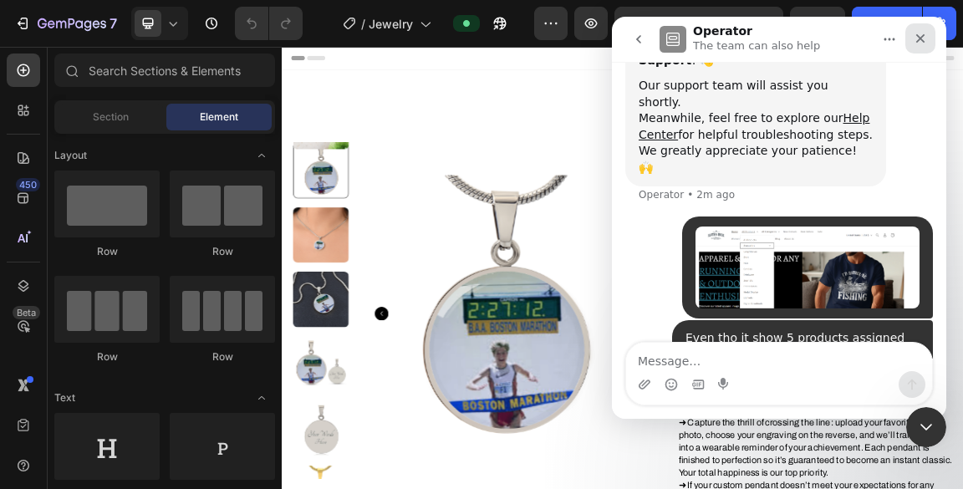
click at [925, 42] on icon "Close" at bounding box center [920, 38] width 9 height 9
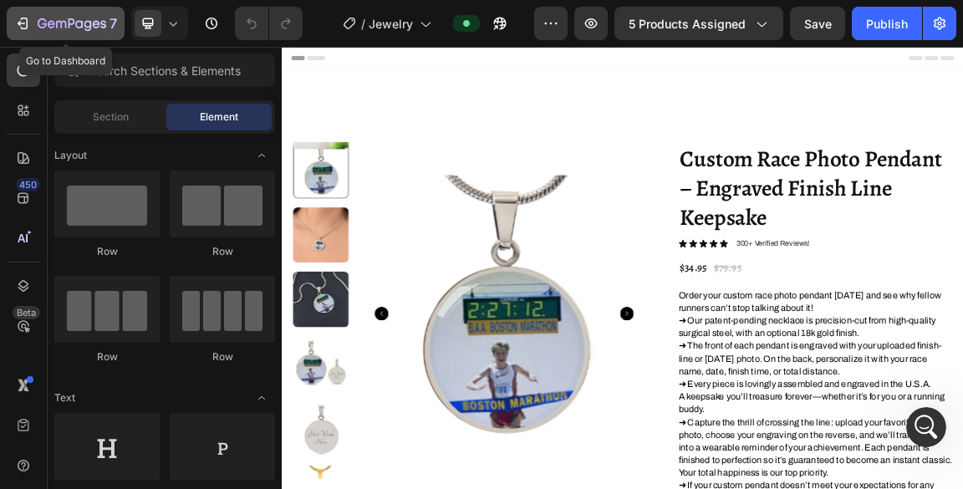
click at [57, 23] on icon "button" at bounding box center [72, 25] width 69 height 14
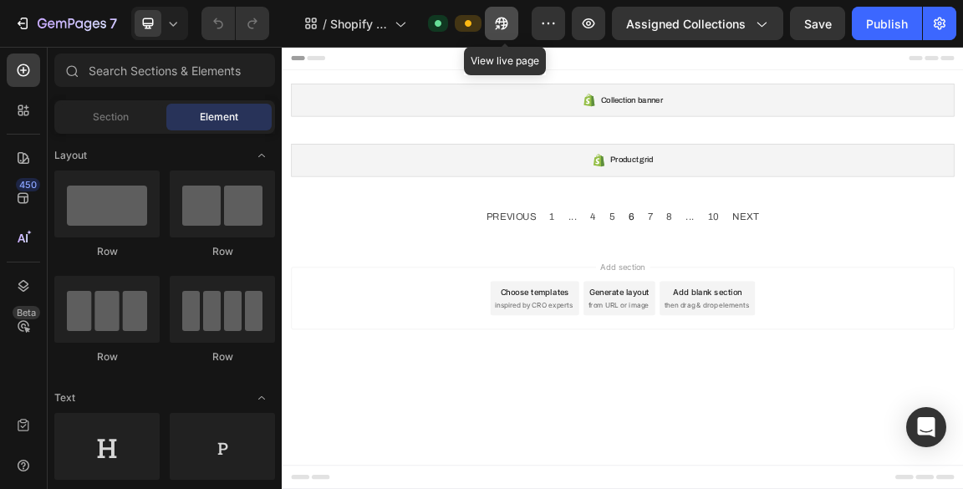
click at [500, 27] on icon "button" at bounding box center [498, 27] width 4 height 4
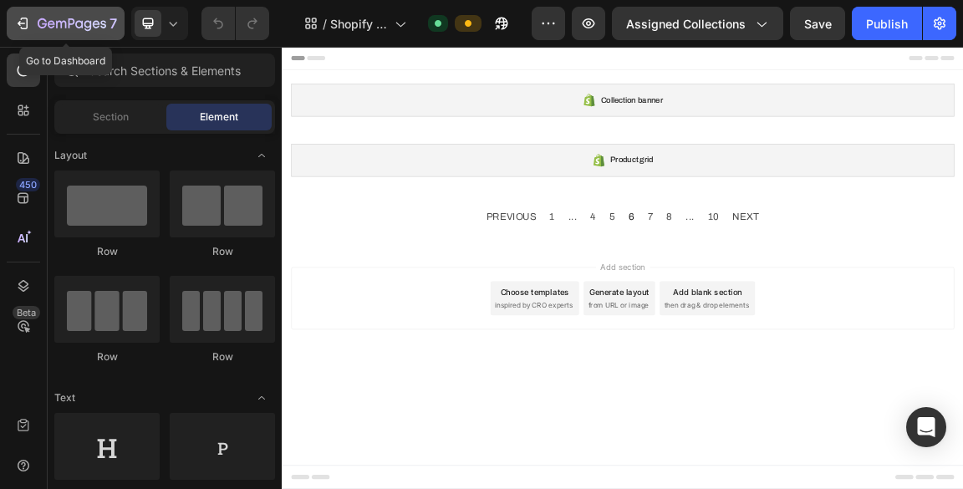
click at [19, 17] on icon "button" at bounding box center [22, 23] width 17 height 17
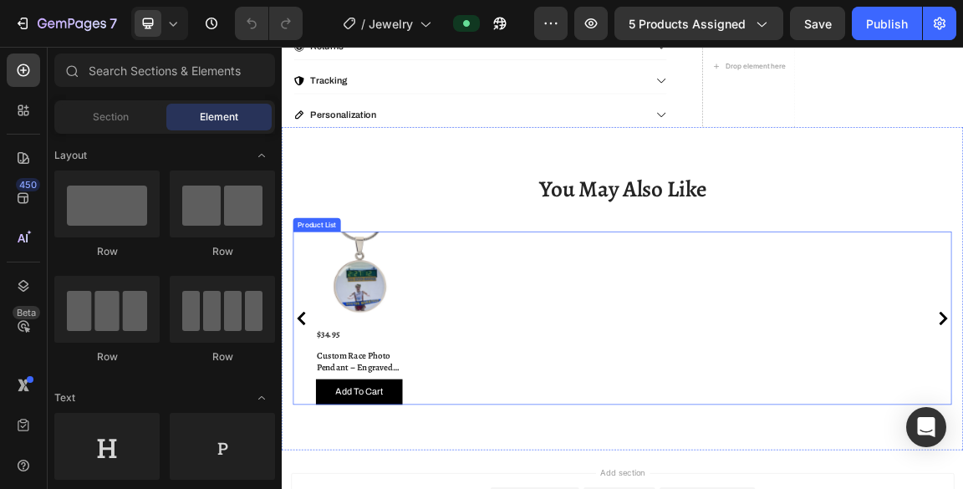
scroll to position [1426, 0]
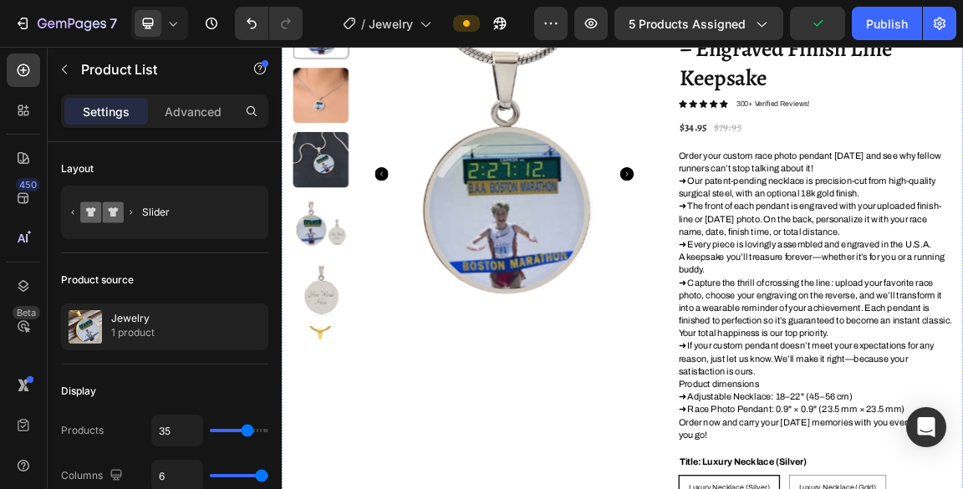
scroll to position [199, 0]
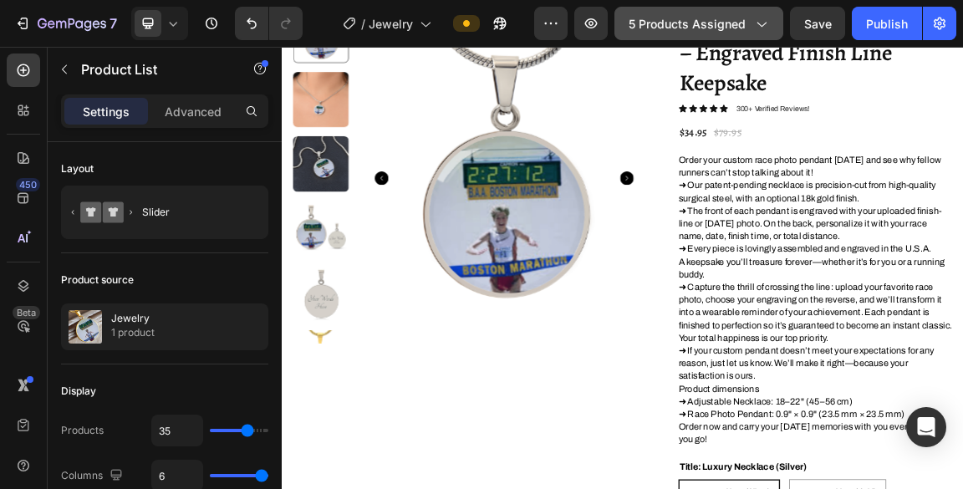
click at [707, 26] on span "5 products assigned" at bounding box center [687, 24] width 117 height 18
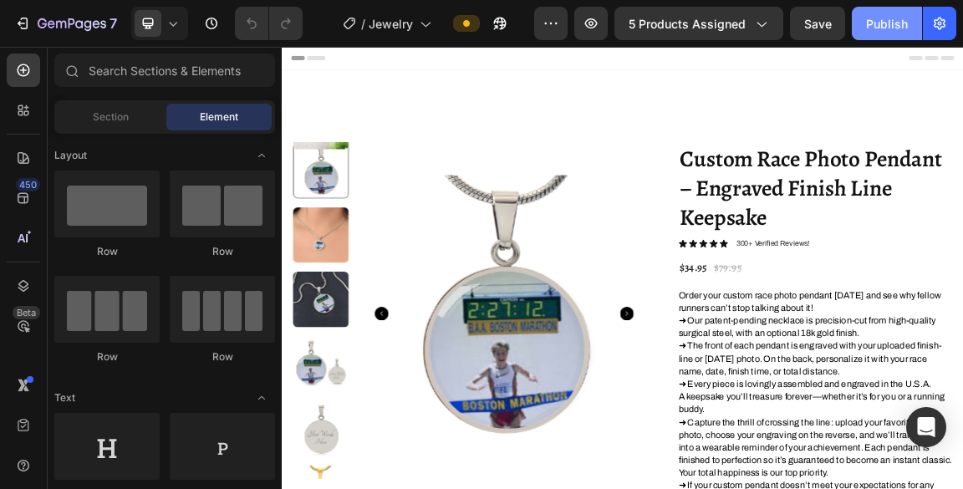
click at [884, 23] on div "Publish" at bounding box center [887, 24] width 42 height 18
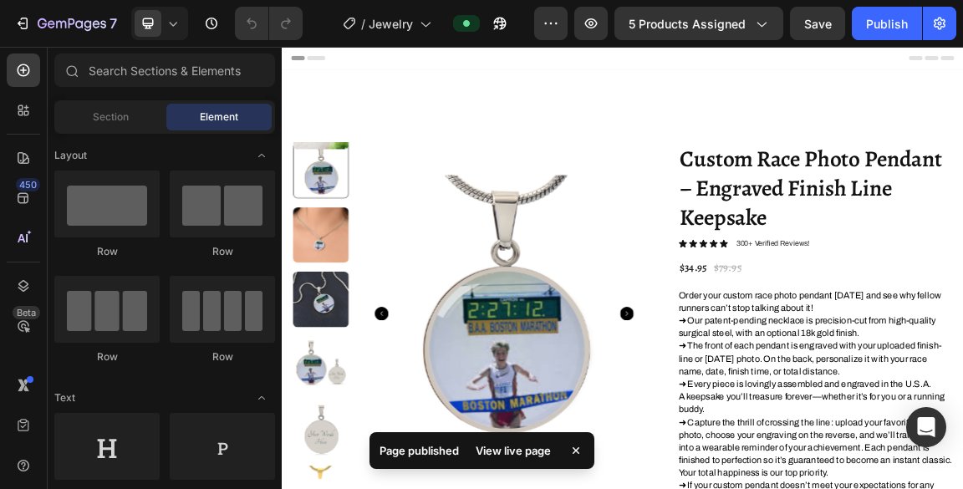
click at [522, 452] on div "View live page" at bounding box center [513, 450] width 95 height 23
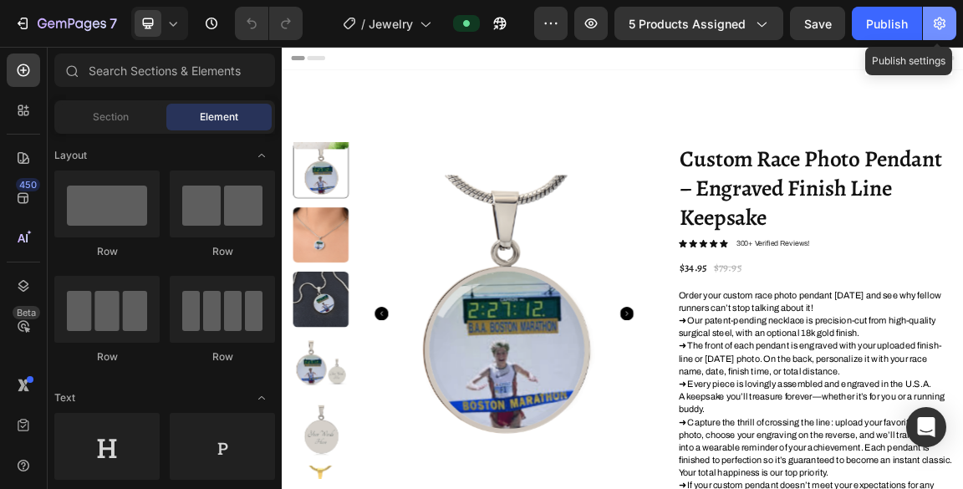
click at [933, 22] on icon "button" at bounding box center [939, 23] width 17 height 17
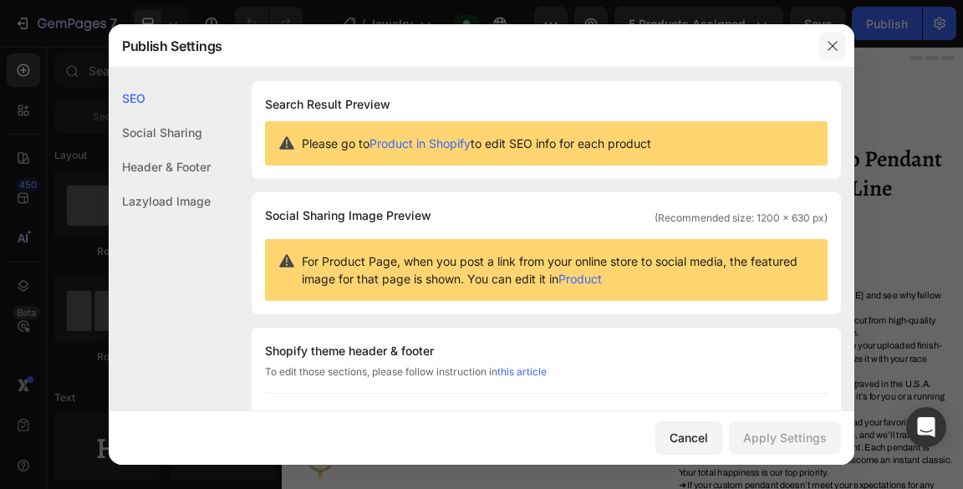
click at [829, 46] on icon "button" at bounding box center [832, 45] width 13 height 13
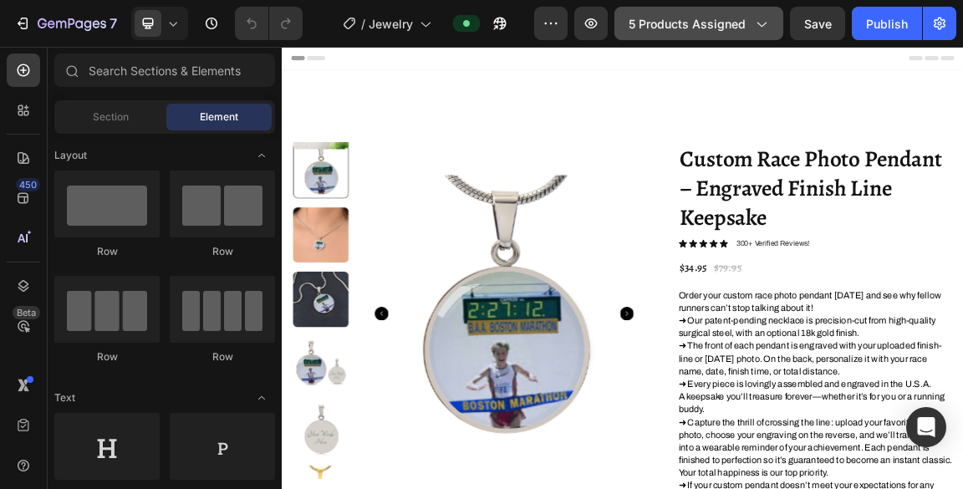
click at [764, 22] on icon "button" at bounding box center [761, 23] width 17 height 17
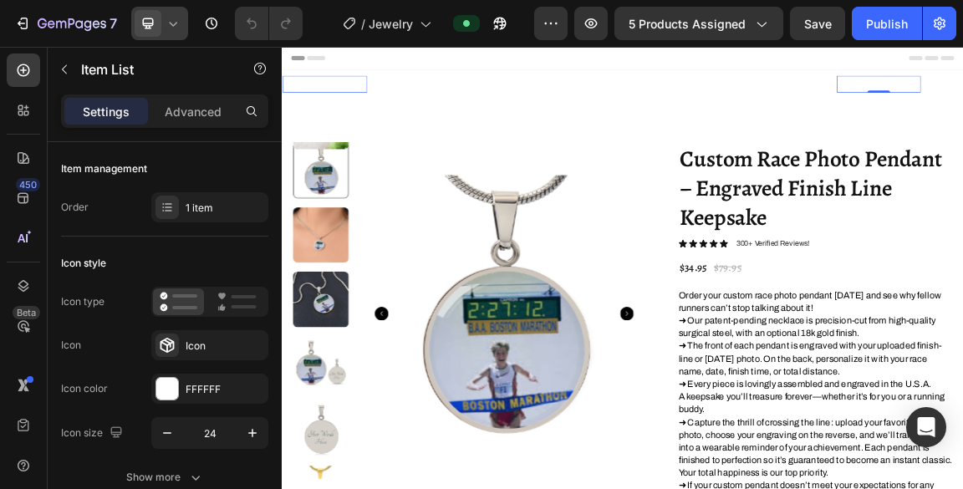
click at [167, 23] on icon at bounding box center [173, 23] width 17 height 17
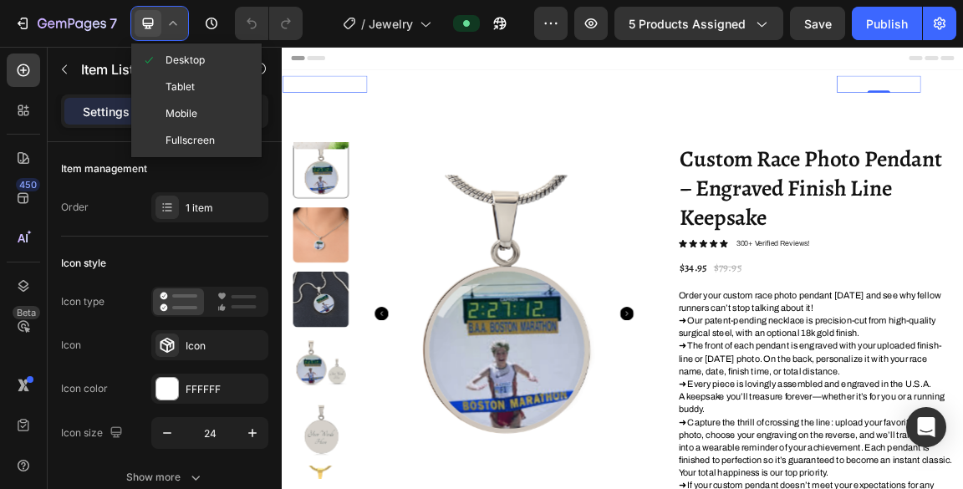
click at [167, 23] on icon at bounding box center [173, 23] width 17 height 17
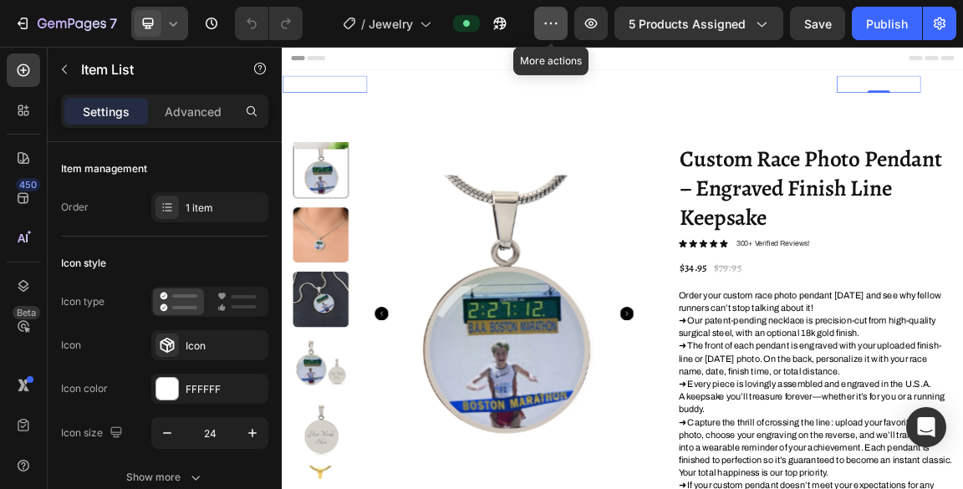
click at [554, 19] on icon "button" at bounding box center [551, 23] width 17 height 17
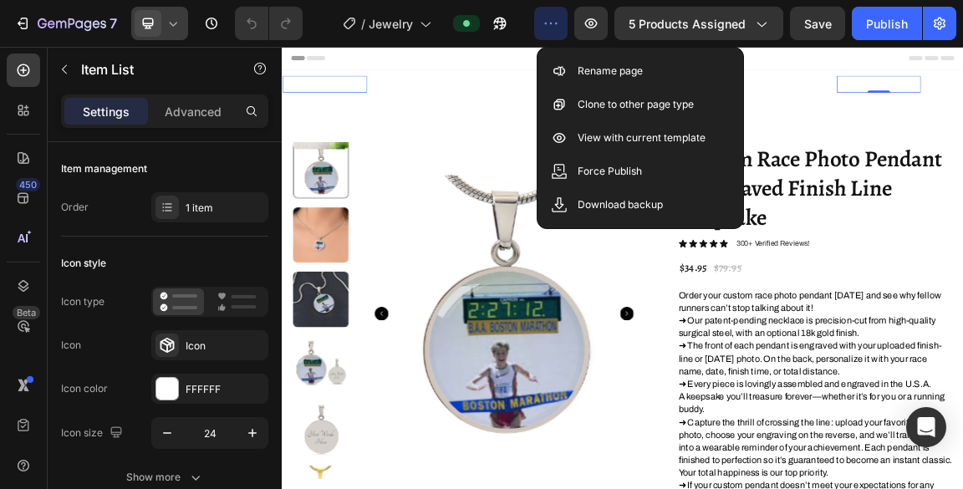
click at [554, 19] on icon "button" at bounding box center [551, 23] width 17 height 17
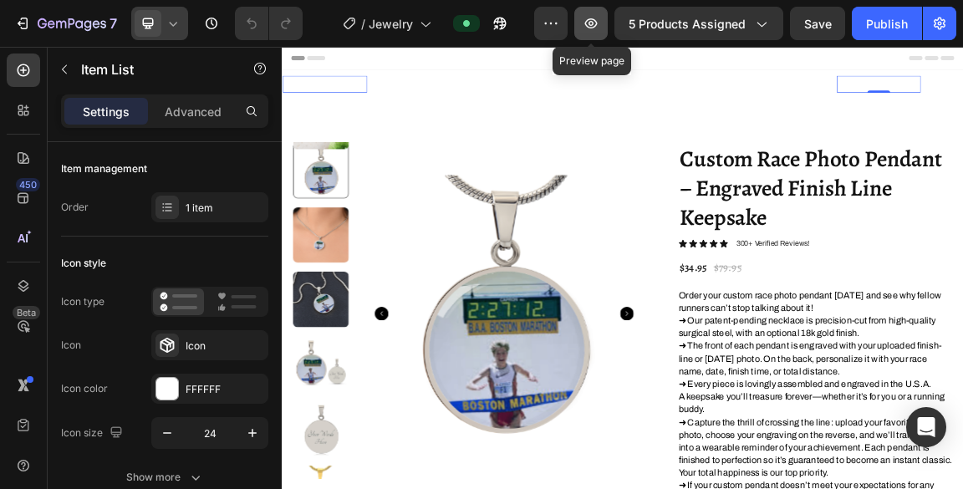
click at [594, 21] on icon "button" at bounding box center [591, 23] width 5 height 5
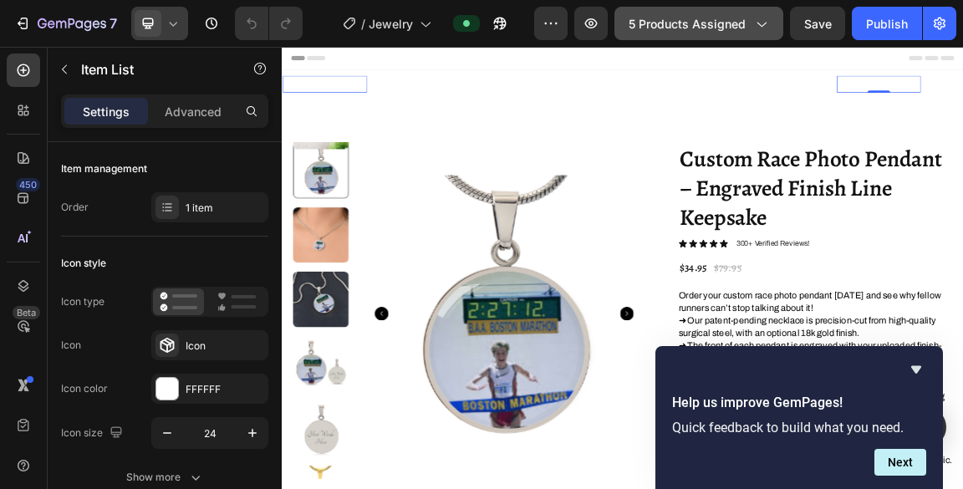
click at [719, 30] on span "5 products assigned" at bounding box center [687, 24] width 117 height 18
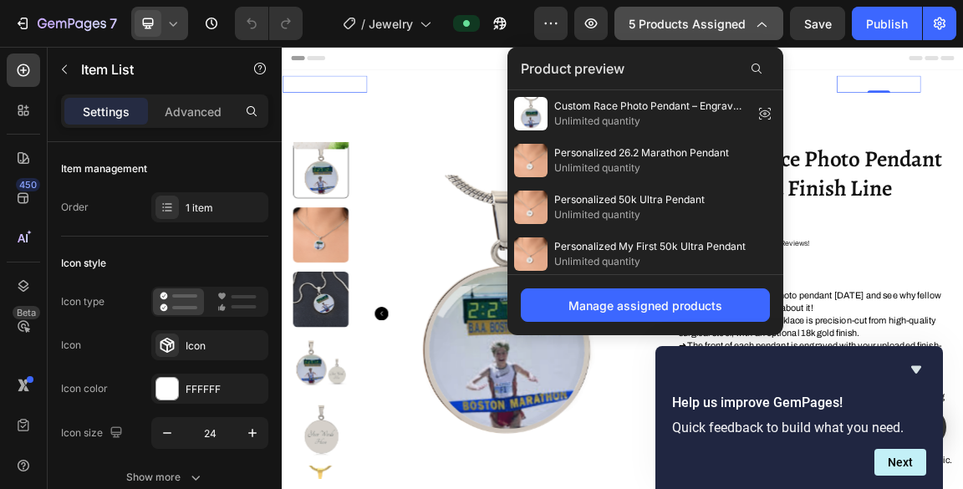
click at [719, 30] on span "5 products assigned" at bounding box center [687, 24] width 117 height 18
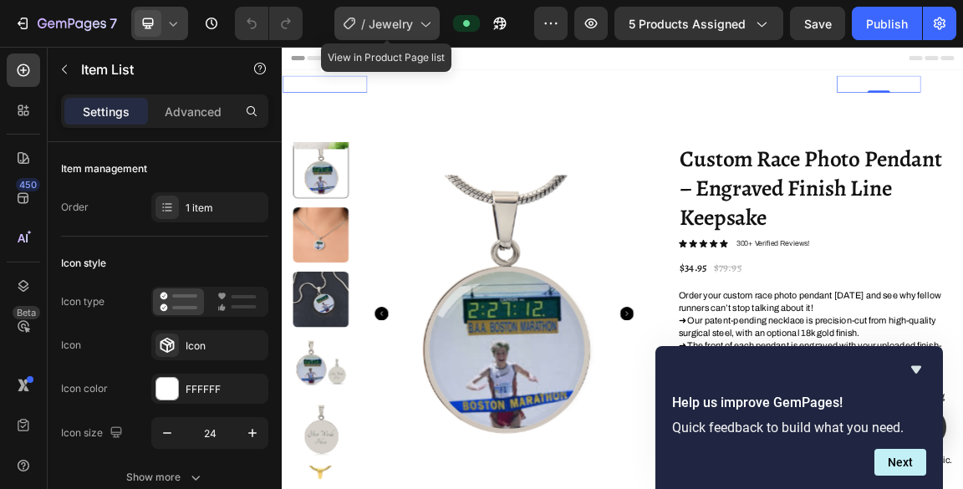
click at [430, 23] on icon at bounding box center [424, 23] width 17 height 17
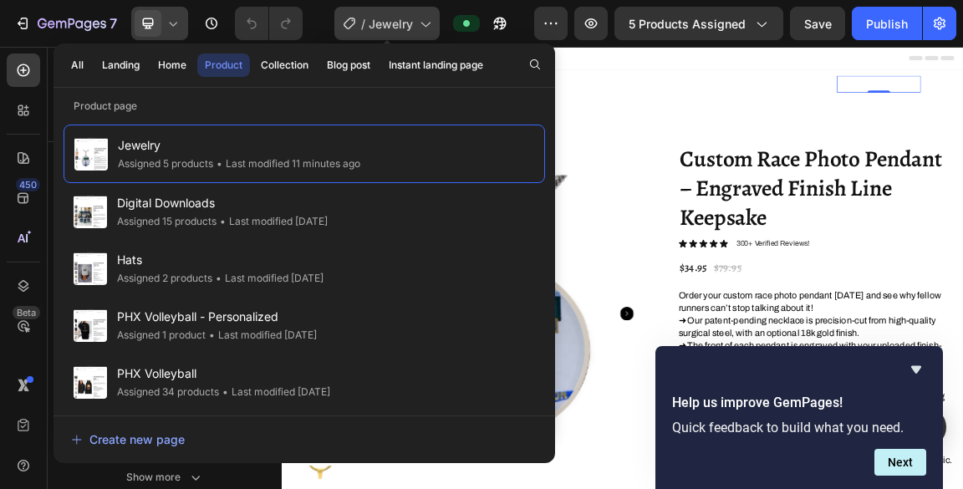
click at [430, 23] on icon at bounding box center [424, 23] width 17 height 17
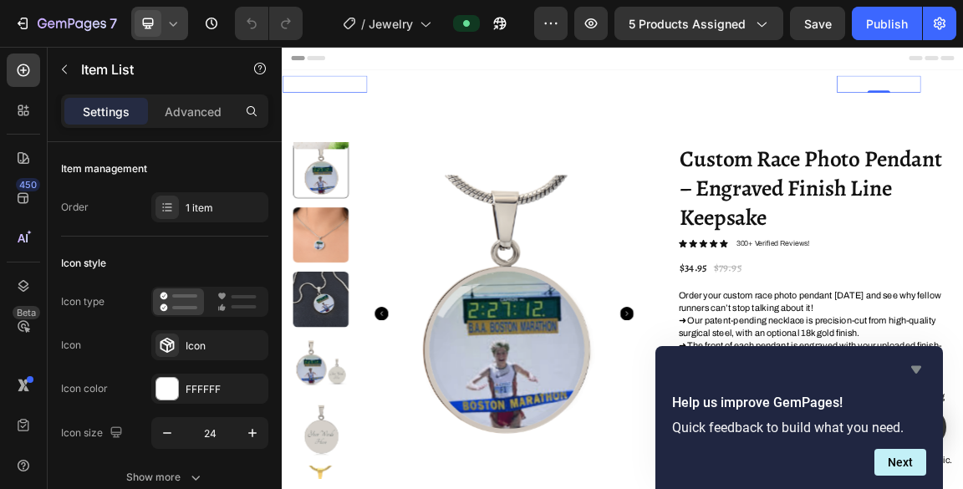
click at [914, 370] on icon "Hide survey" at bounding box center [916, 370] width 10 height 8
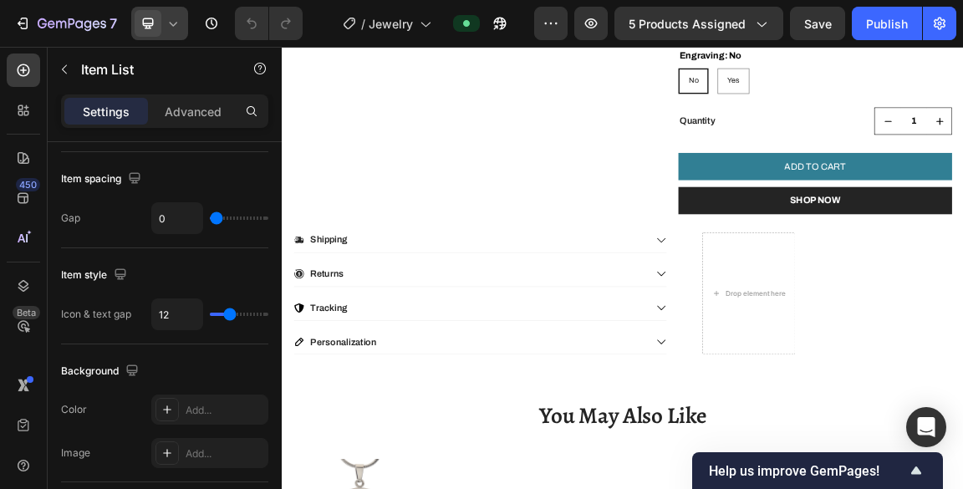
scroll to position [1146, 0]
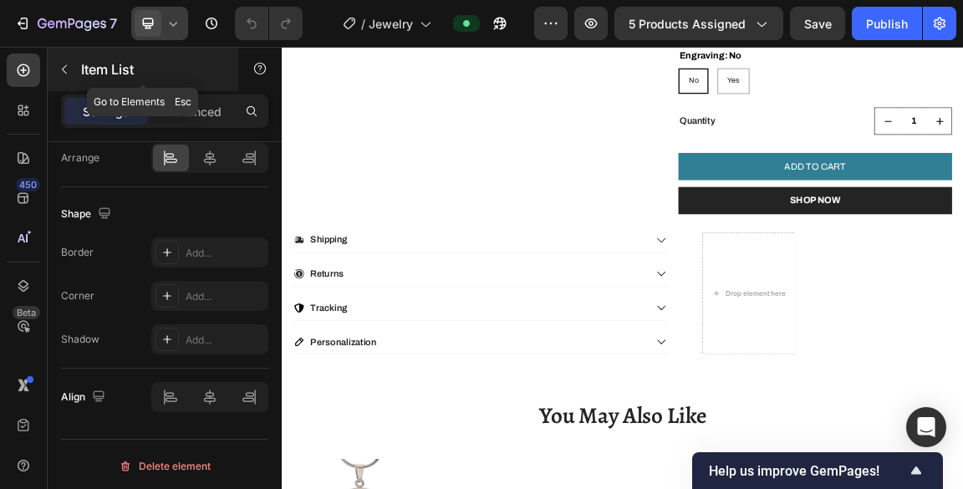
click at [63, 76] on button "button" at bounding box center [64, 69] width 27 height 27
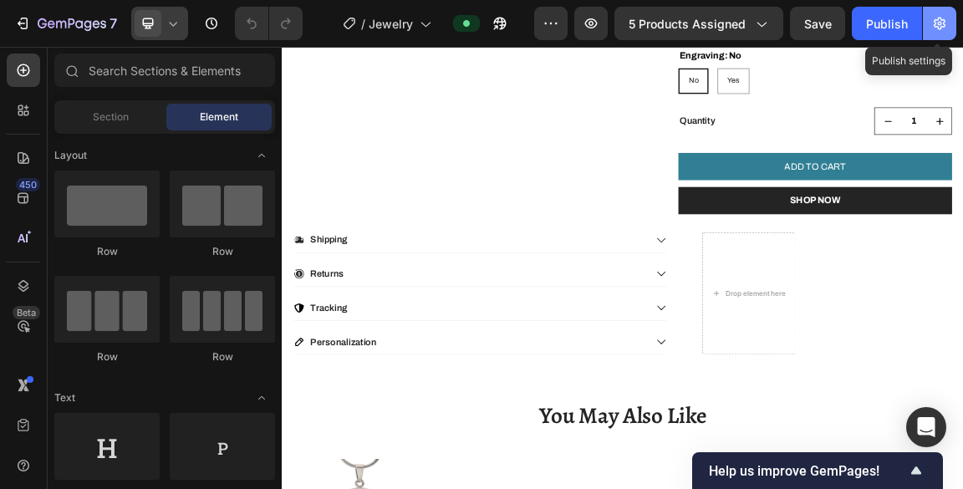
click at [933, 28] on icon "button" at bounding box center [939, 23] width 17 height 17
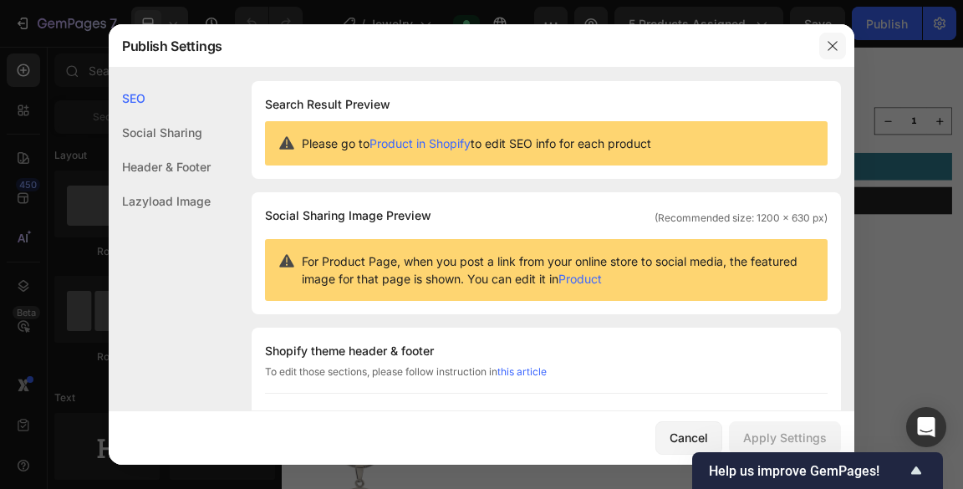
click at [831, 41] on icon "button" at bounding box center [832, 45] width 13 height 13
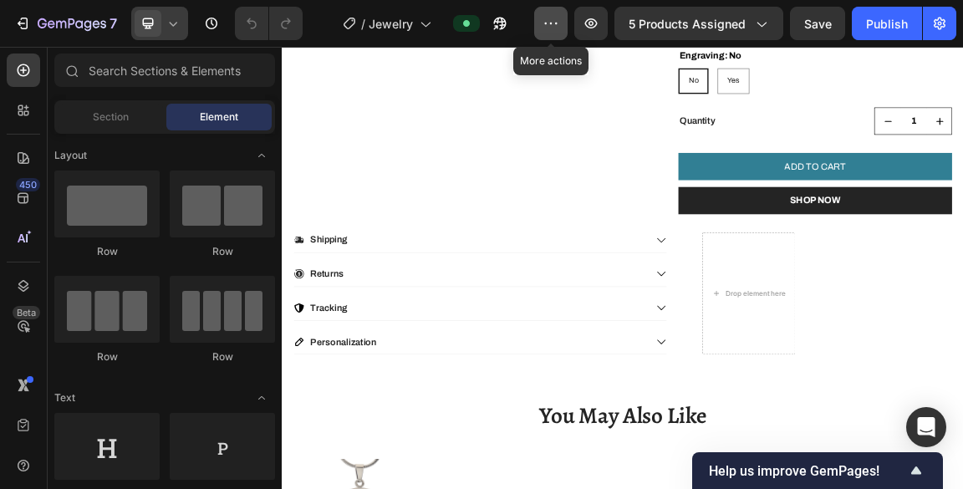
click at [554, 25] on icon "button" at bounding box center [551, 23] width 17 height 17
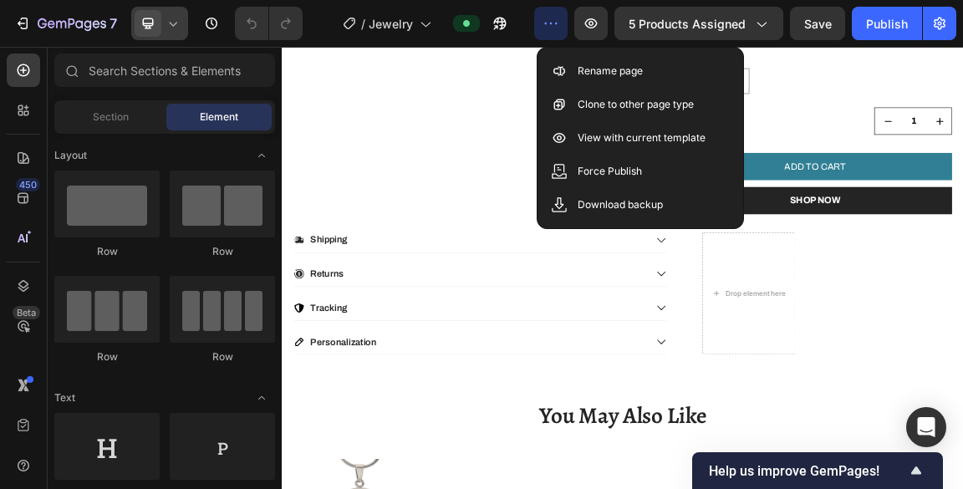
click at [554, 25] on icon "button" at bounding box center [551, 23] width 17 height 17
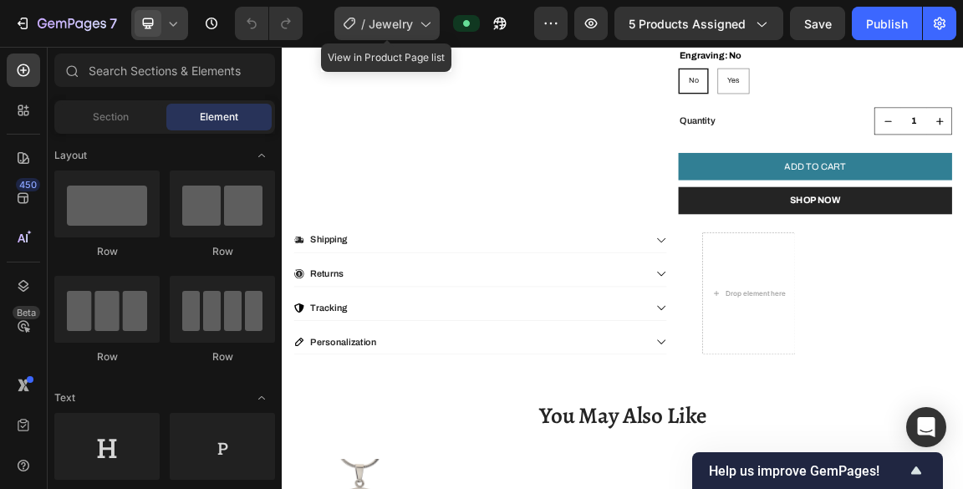
click at [433, 24] on icon at bounding box center [424, 23] width 17 height 17
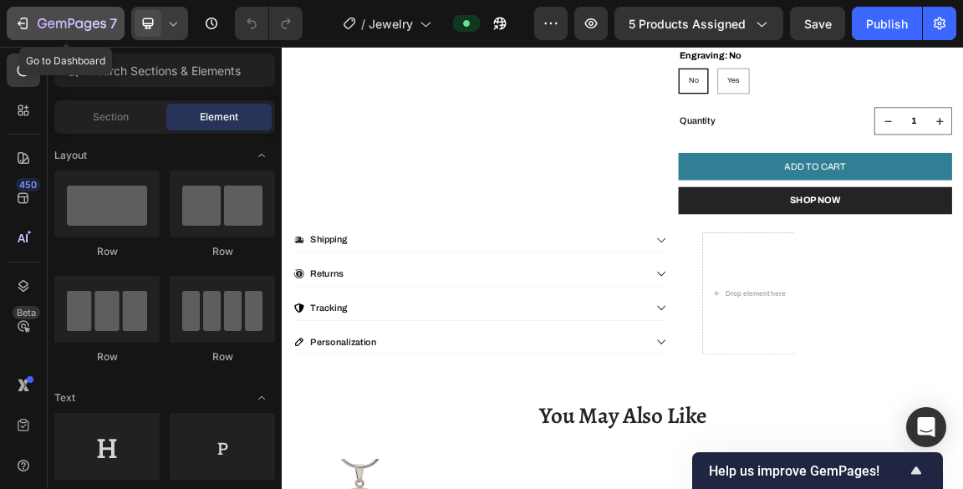
click at [17, 22] on icon "button" at bounding box center [22, 23] width 17 height 17
